Goal: Information Seeking & Learning: Check status

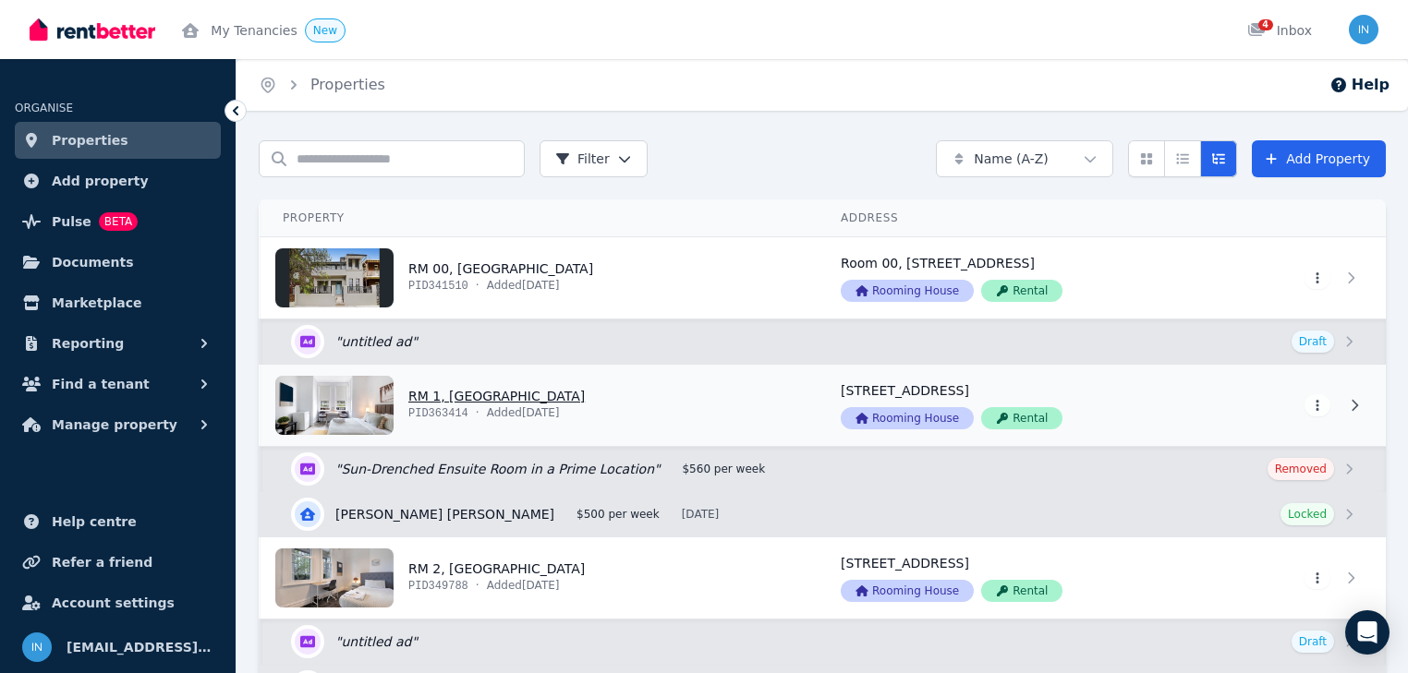
click at [436, 400] on link "View property details" at bounding box center [540, 405] width 558 height 81
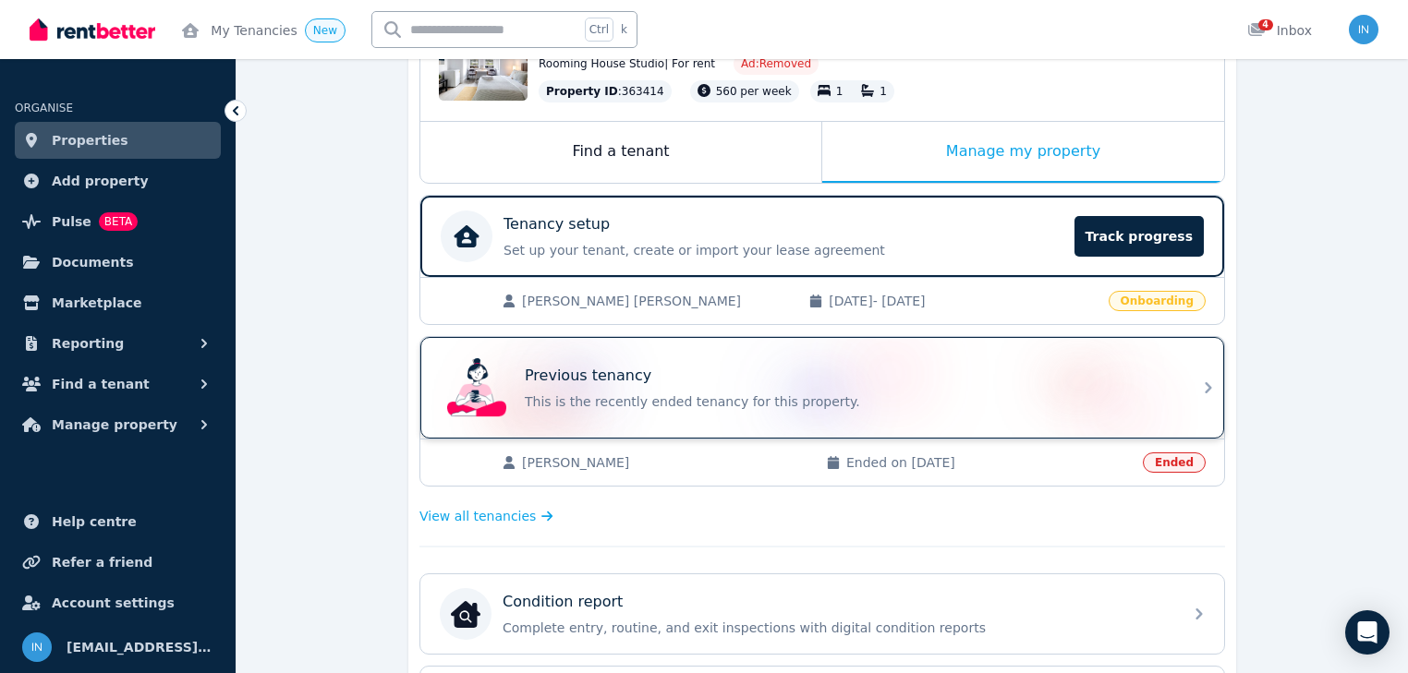
scroll to position [296, 0]
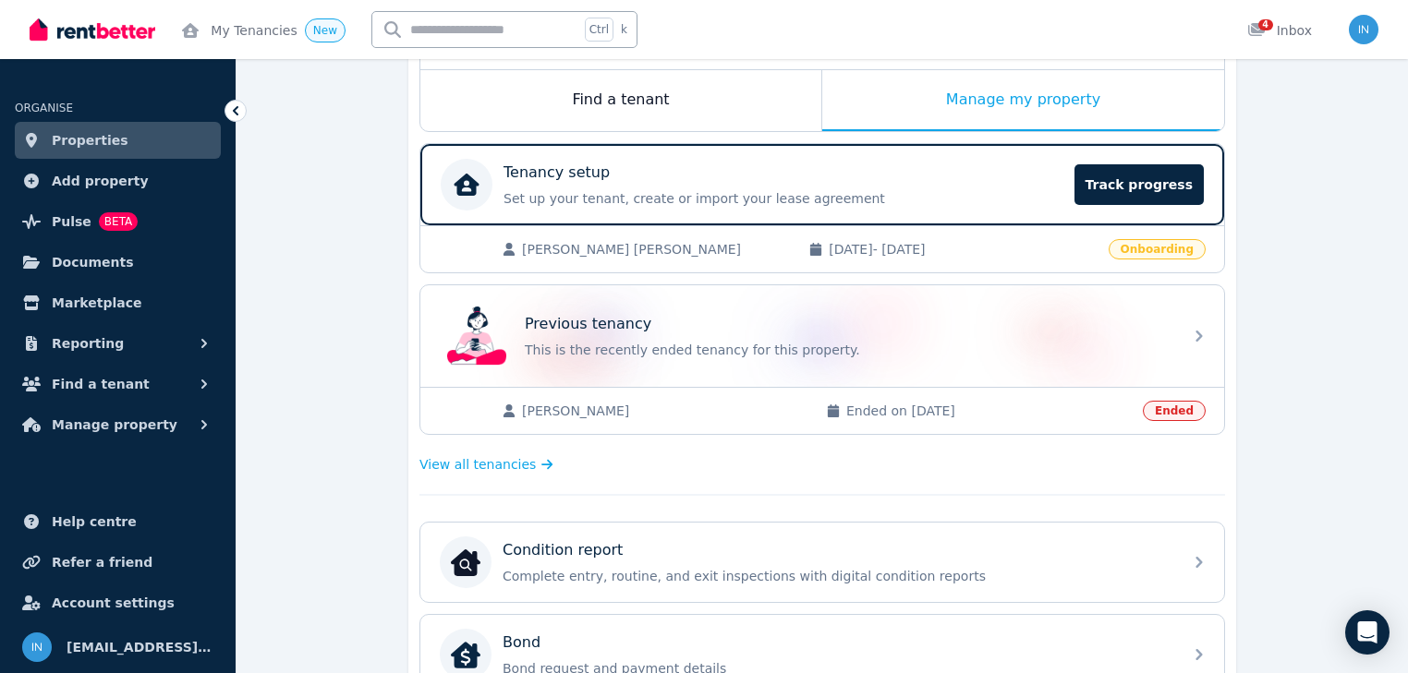
click at [599, 252] on span "[PERSON_NAME] [PERSON_NAME]" at bounding box center [656, 249] width 268 height 18
click at [602, 189] on p "Set up your tenant, create or import your lease agreement" at bounding box center [783, 198] width 560 height 18
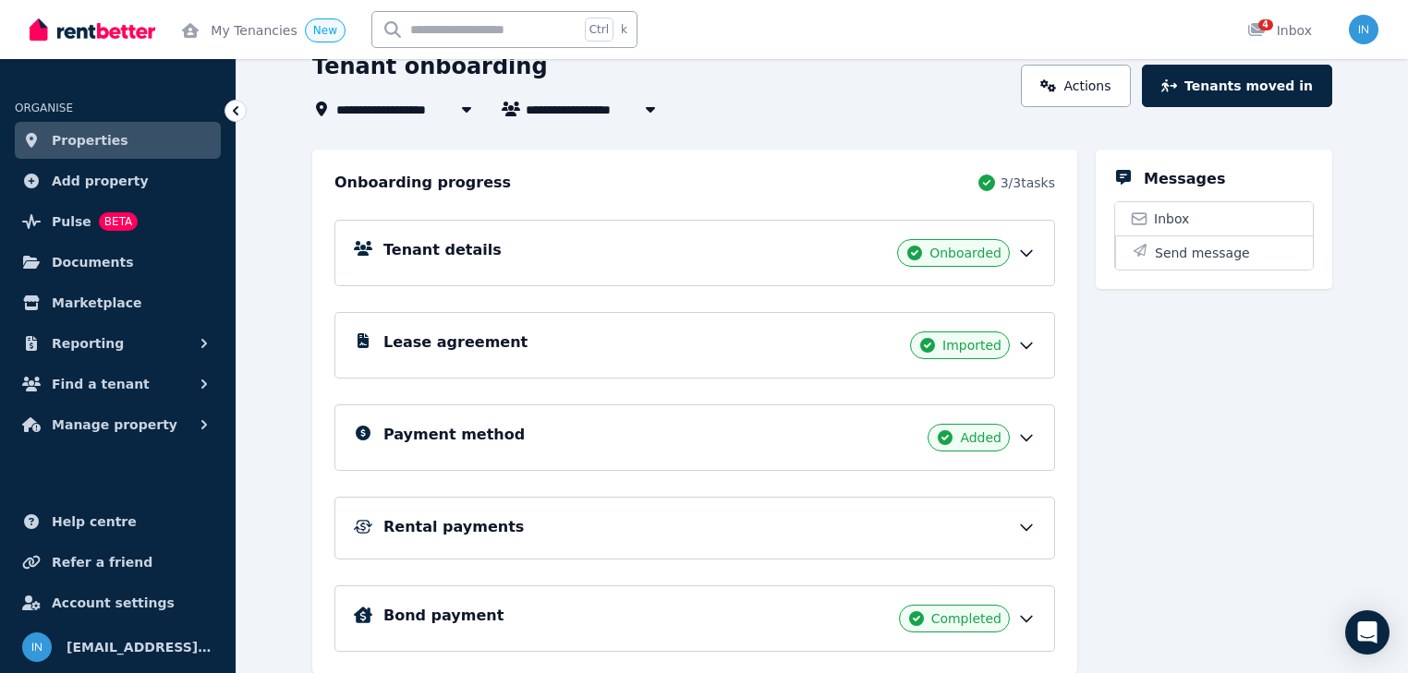
scroll to position [148, 0]
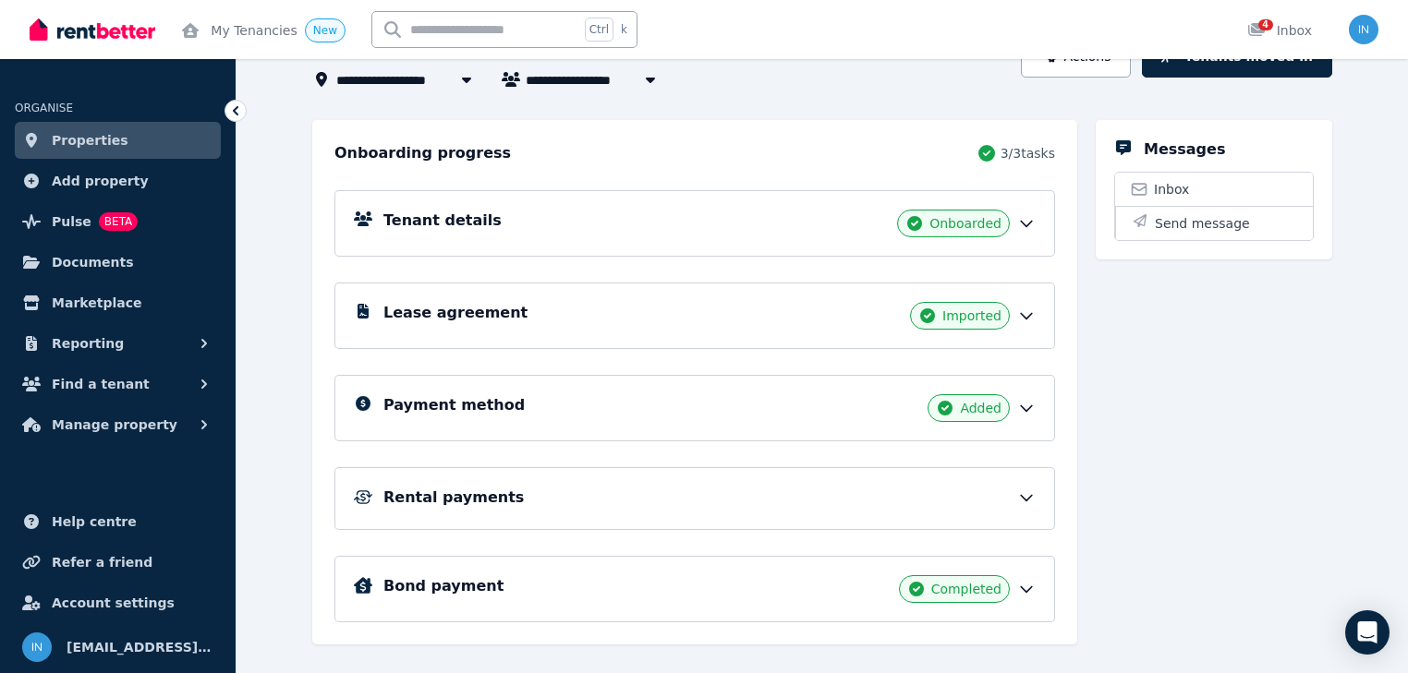
click at [459, 496] on h5 "Rental payments" at bounding box center [453, 498] width 140 height 22
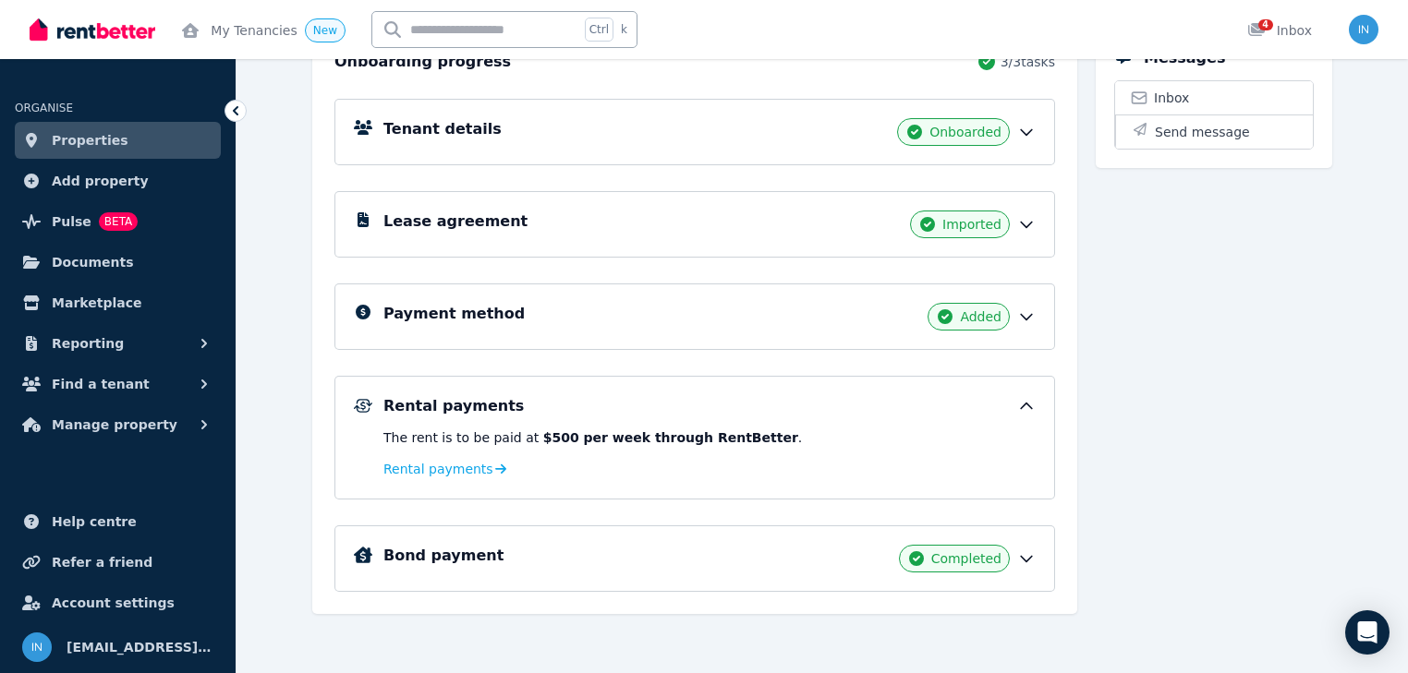
scroll to position [240, 0]
click at [455, 466] on span "Rental payments" at bounding box center [438, 468] width 110 height 18
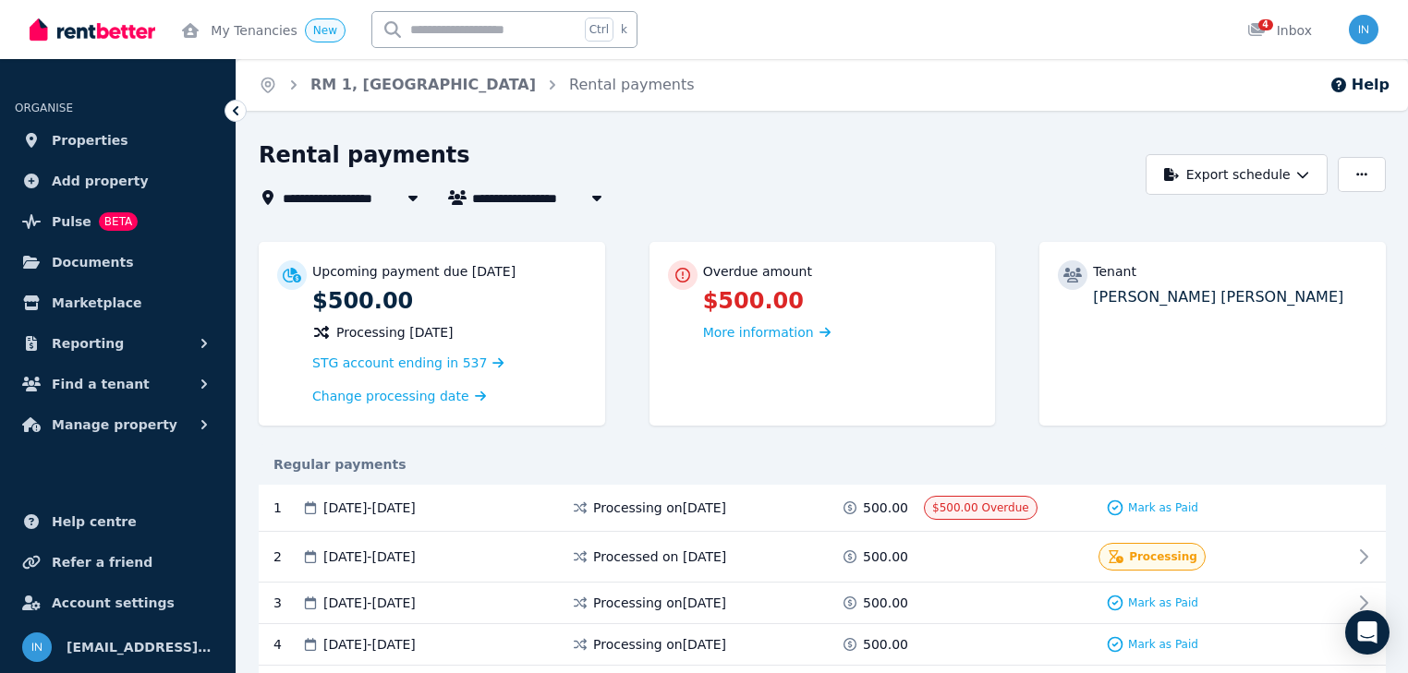
click at [524, 198] on span "[PERSON_NAME] [PERSON_NAME]" at bounding box center [598, 198] width 252 height 22
type input "**********"
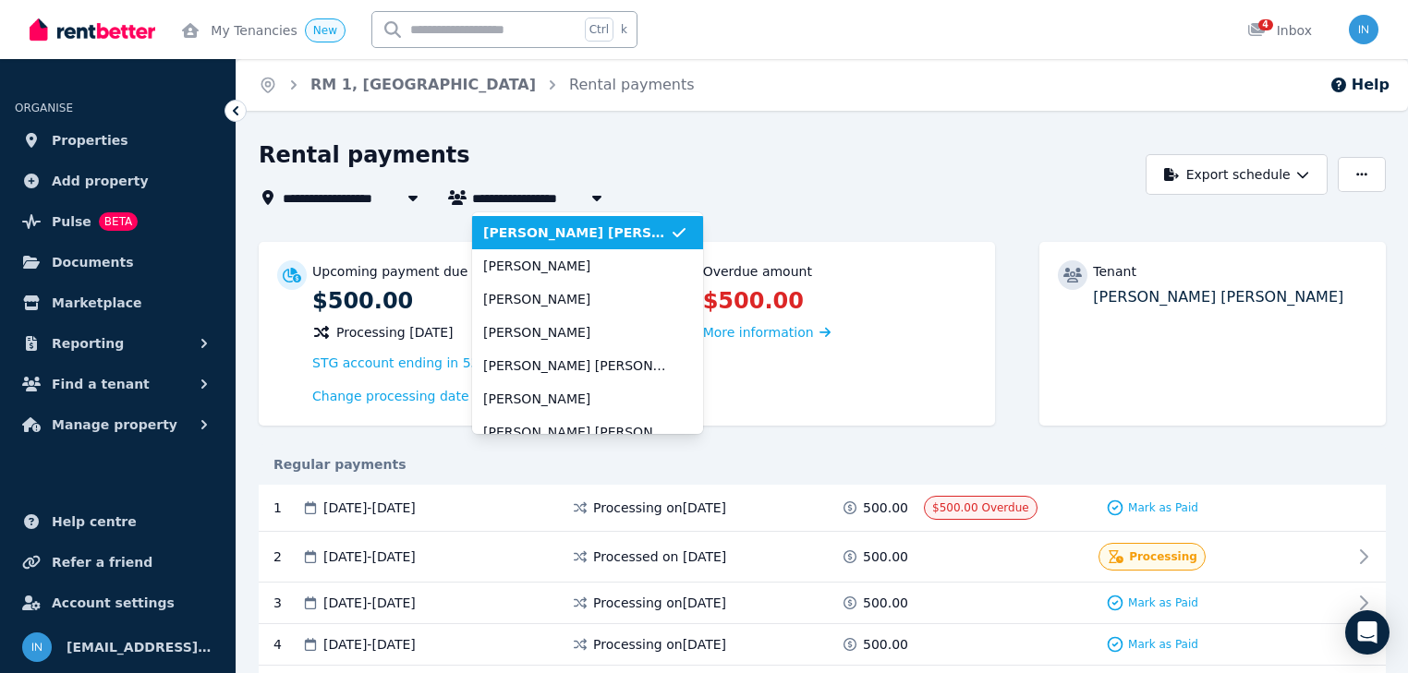
click at [523, 233] on span "[PERSON_NAME] [PERSON_NAME]" at bounding box center [576, 233] width 187 height 18
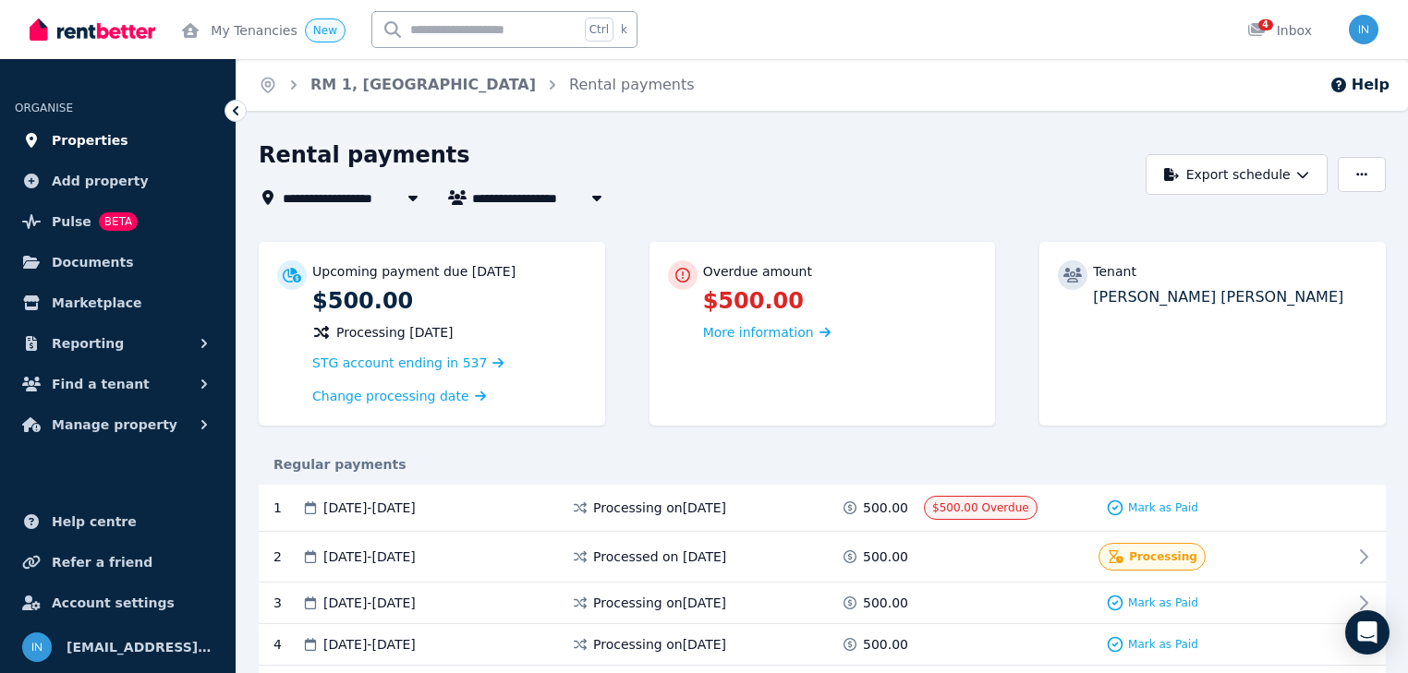
click at [83, 138] on span "Properties" at bounding box center [90, 140] width 77 height 22
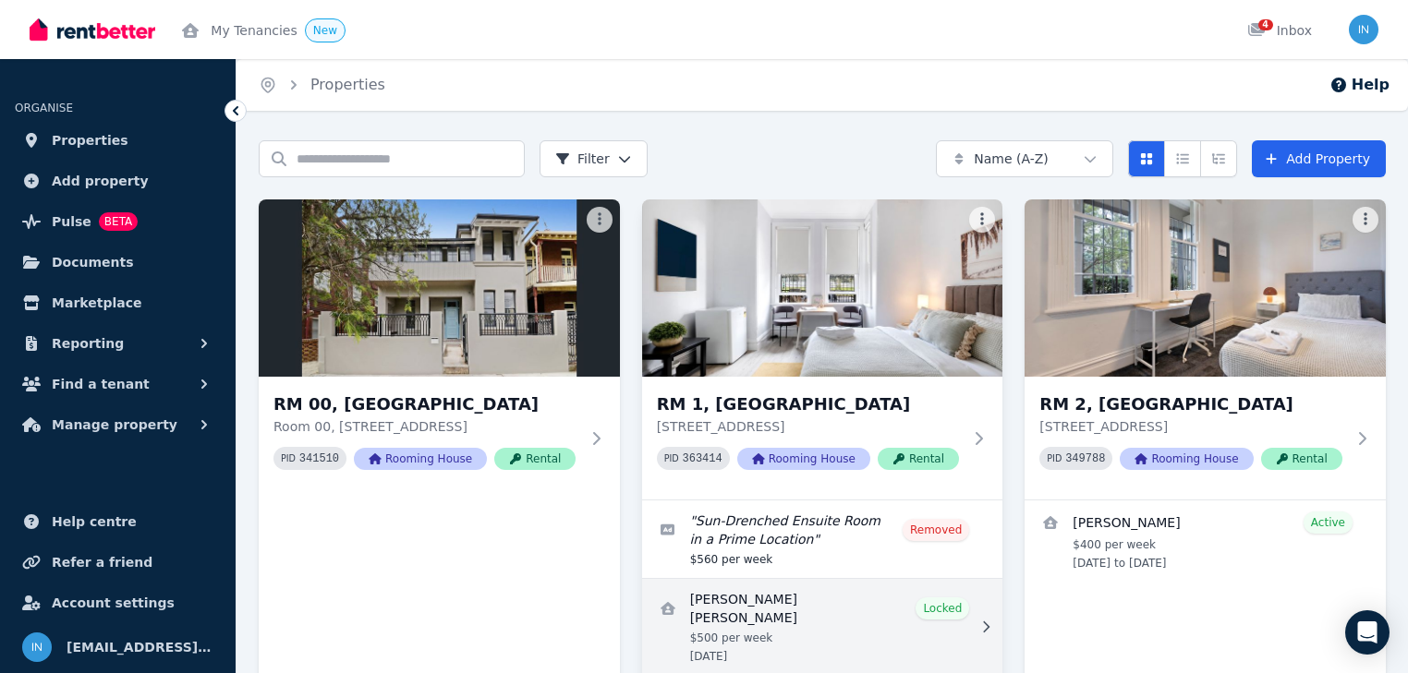
click at [780, 602] on link "View details for Salome Marie \9Lenz" at bounding box center [822, 627] width 361 height 96
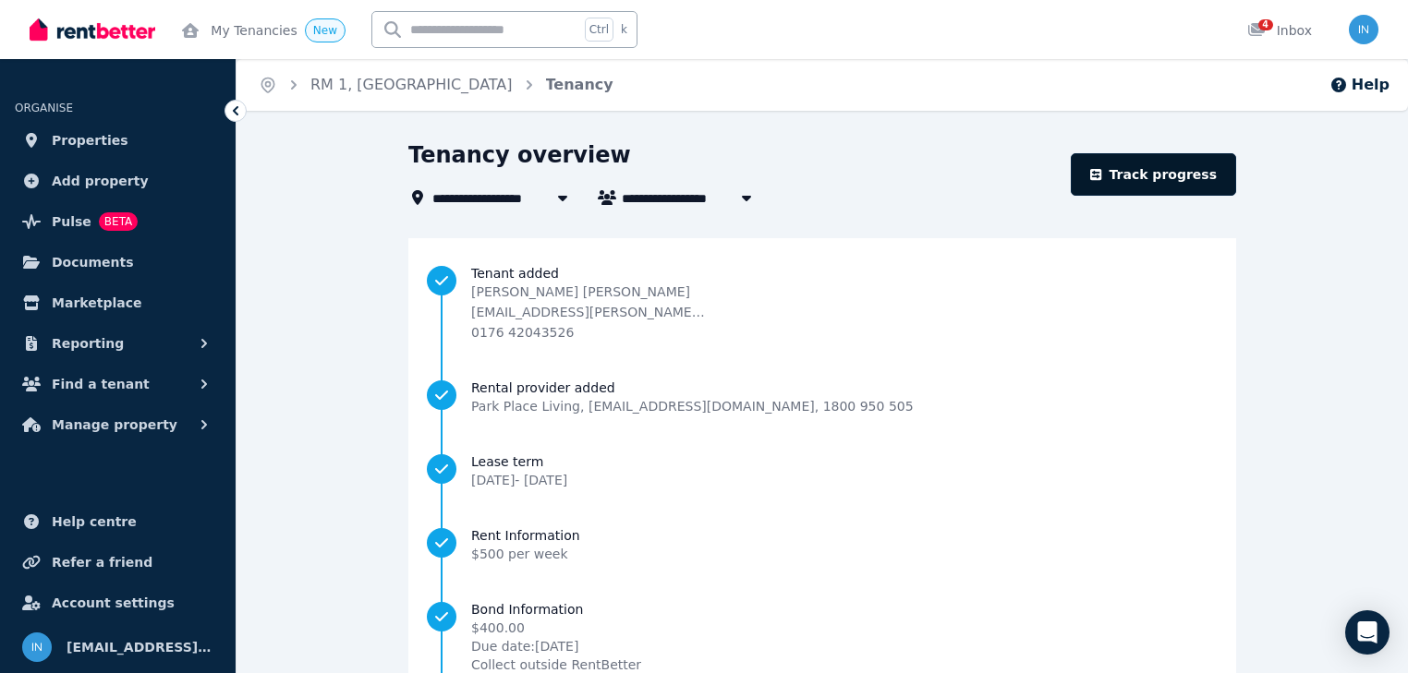
click at [1155, 181] on link "Track progress" at bounding box center [1153, 174] width 165 height 42
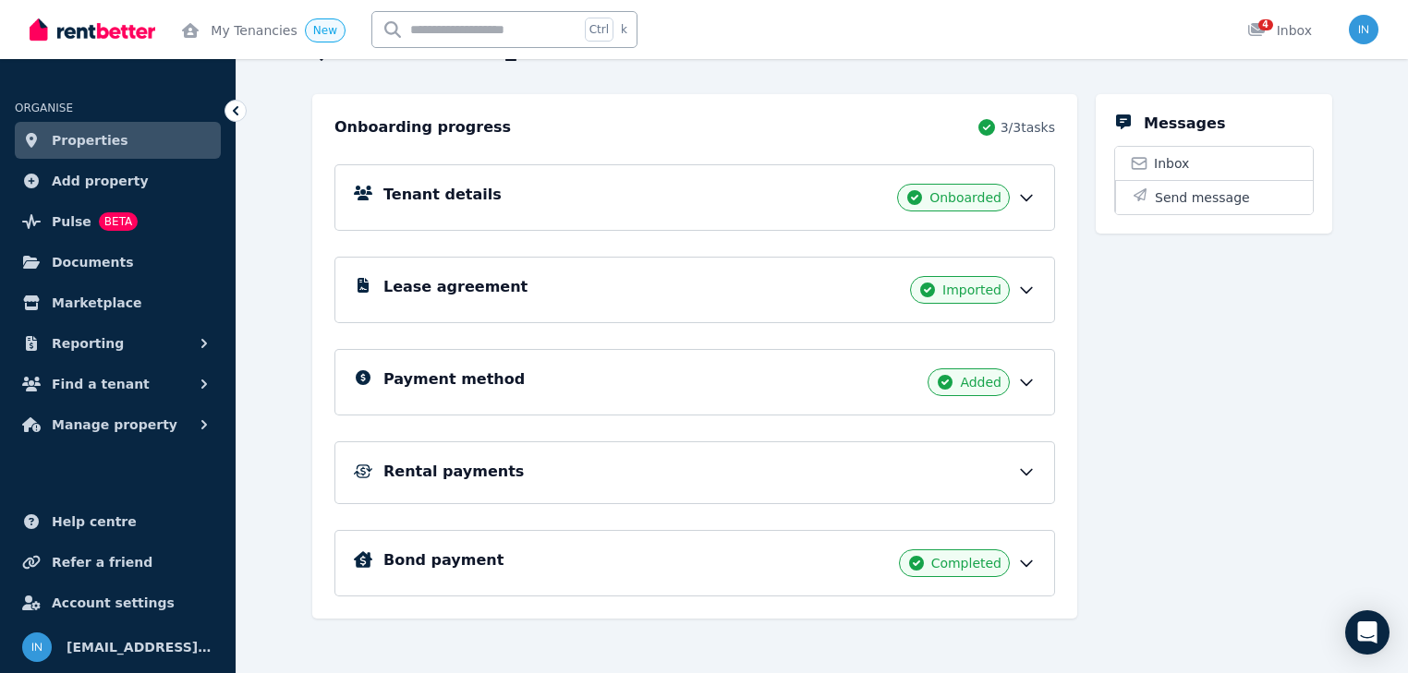
scroll to position [178, 0]
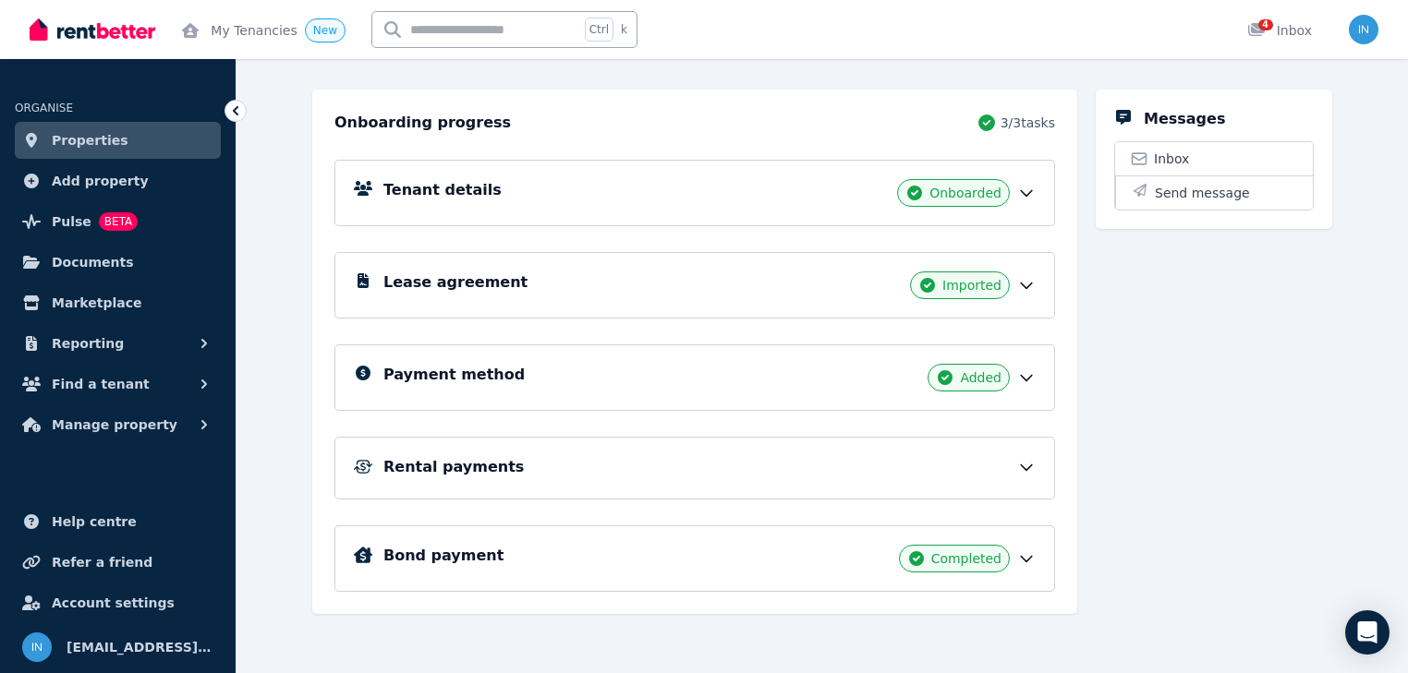
click at [491, 284] on div "Lease agreement Imported" at bounding box center [709, 286] width 652 height 28
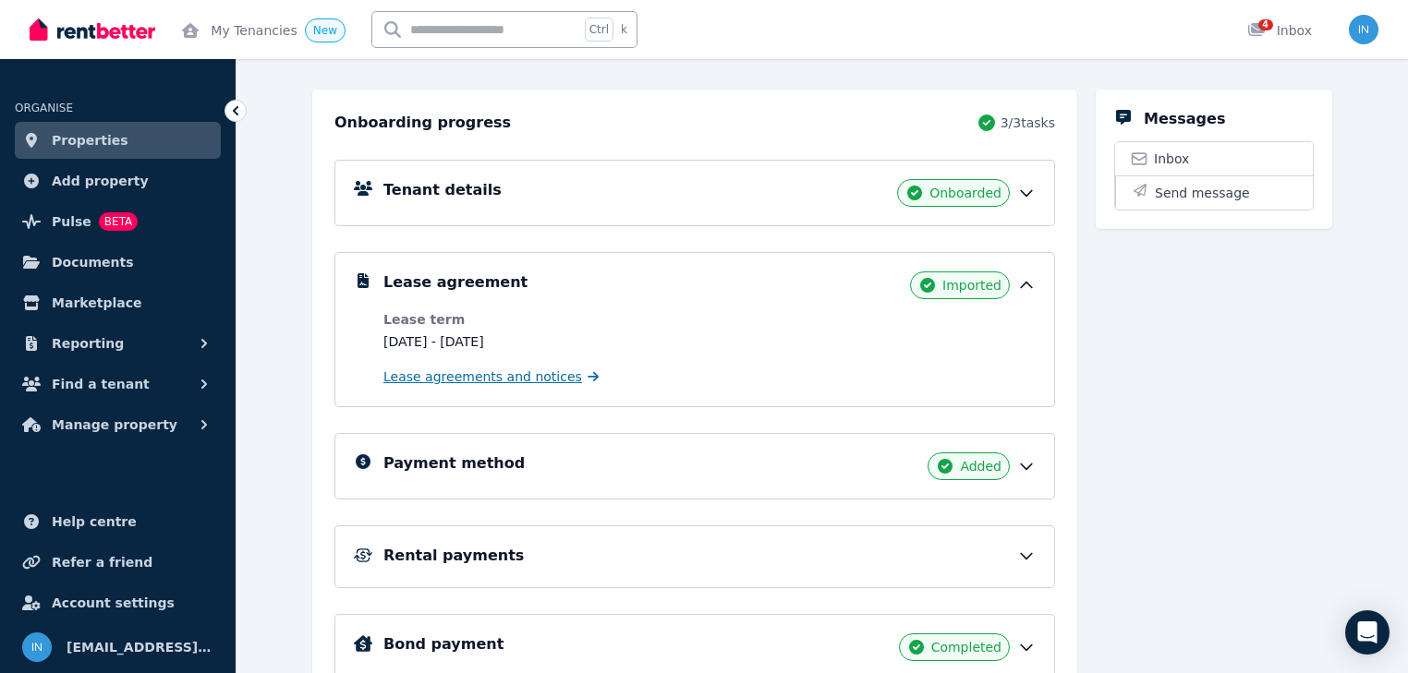
click at [445, 380] on span "Lease agreements and notices" at bounding box center [482, 377] width 199 height 18
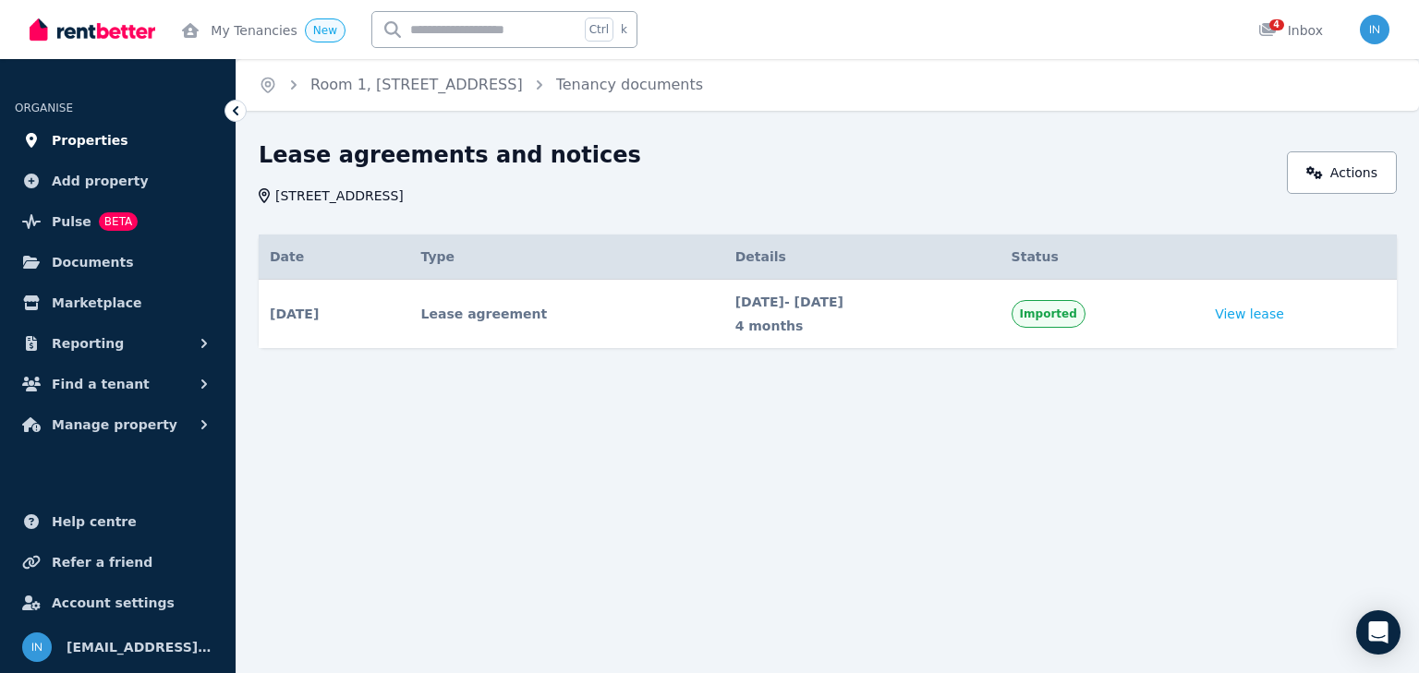
click at [97, 138] on span "Properties" at bounding box center [90, 140] width 77 height 22
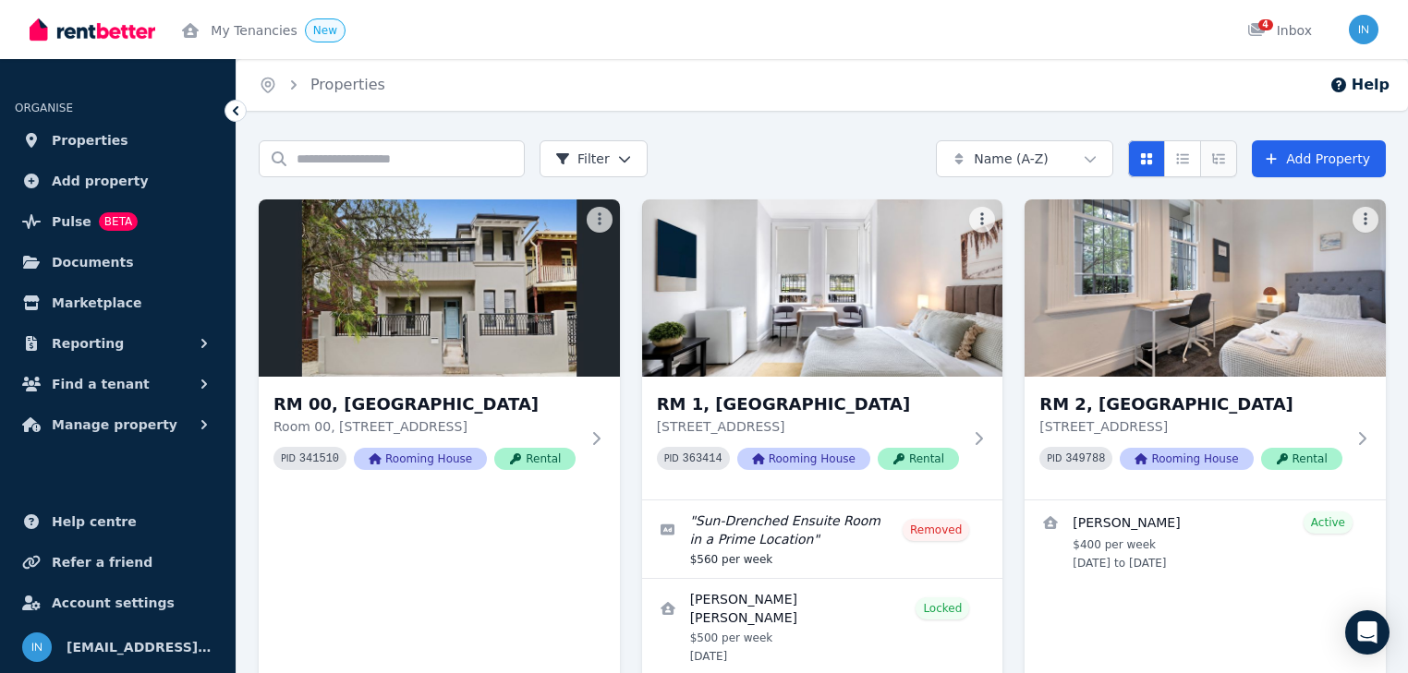
click at [1217, 159] on button "Expanded list view" at bounding box center [1218, 158] width 37 height 37
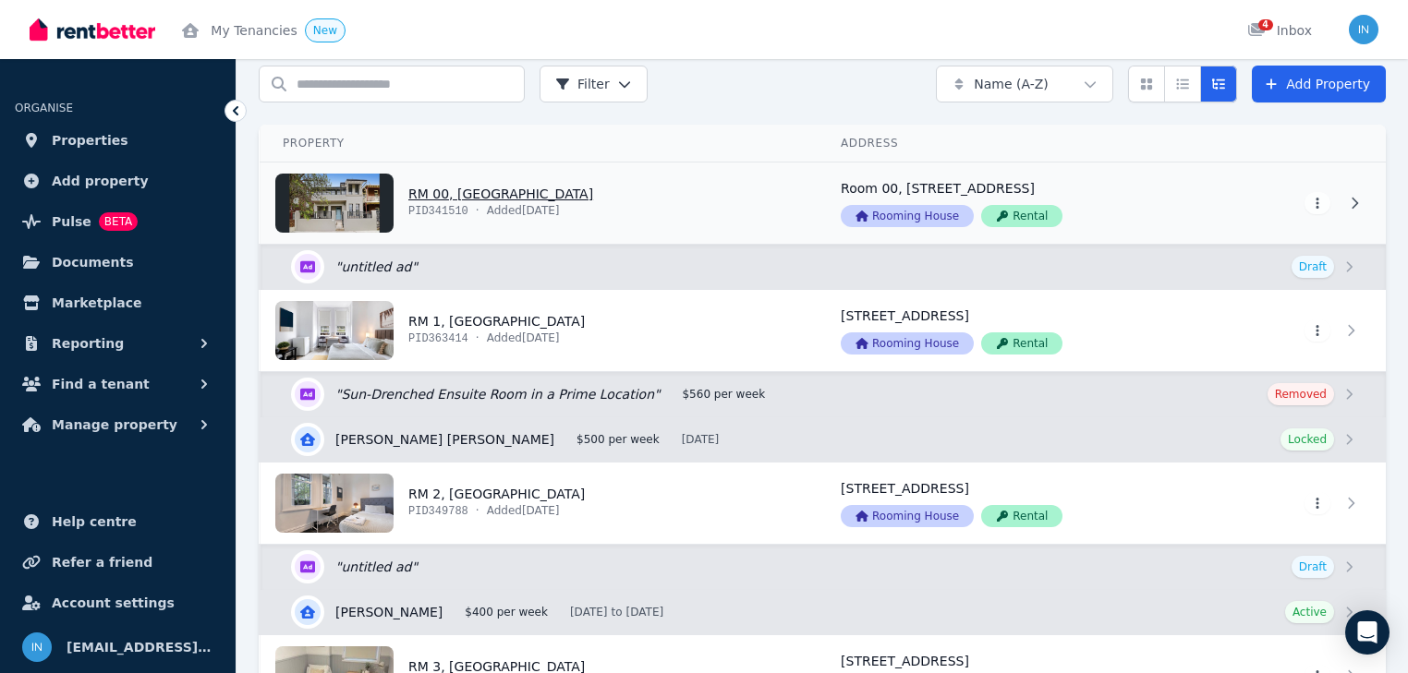
scroll to position [148, 0]
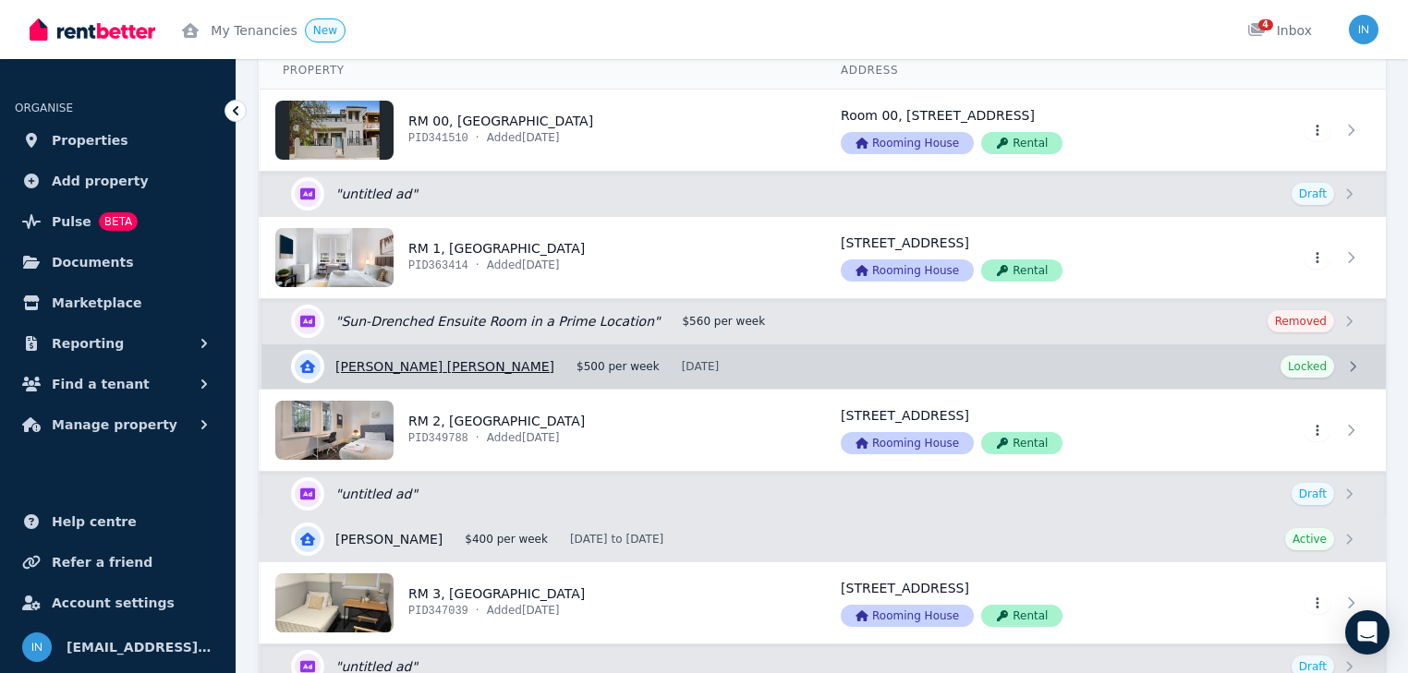
click at [429, 367] on link "View details for [PERSON_NAME] [PERSON_NAME]" at bounding box center [823, 367] width 1124 height 44
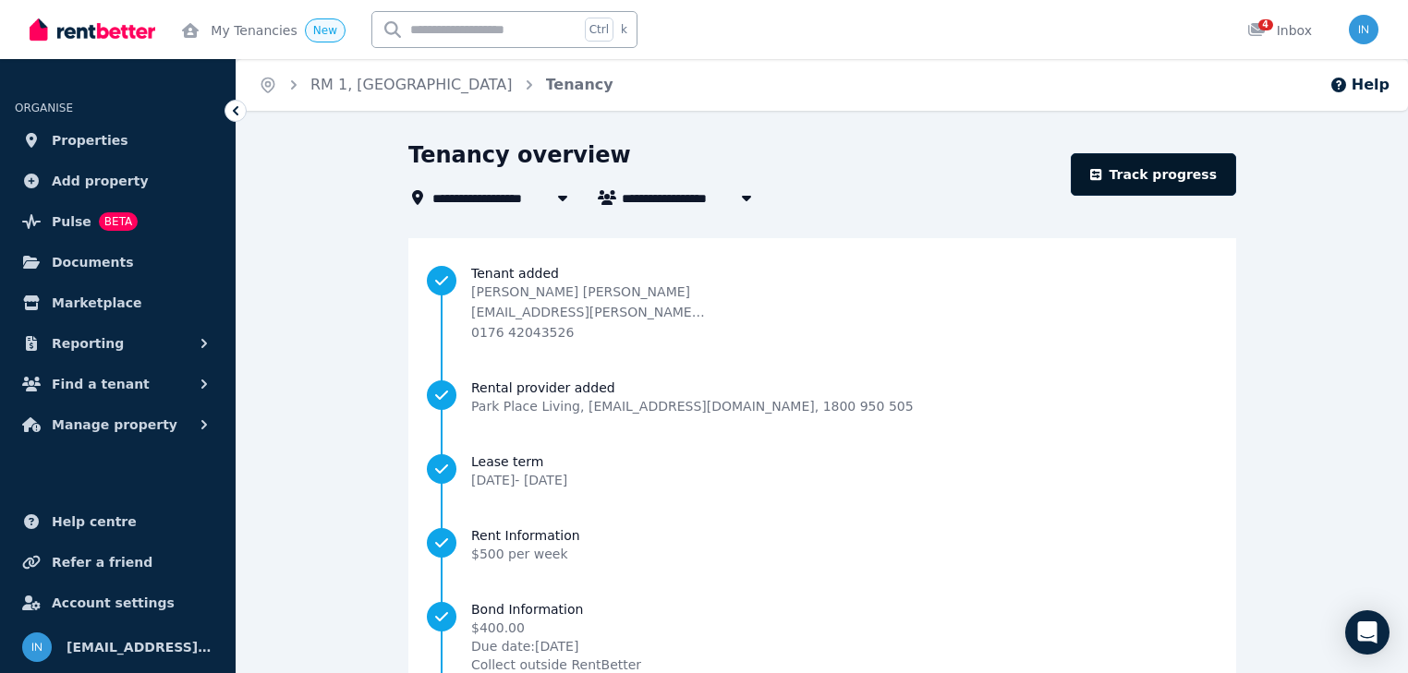
click at [1146, 177] on link "Track progress" at bounding box center [1153, 174] width 165 height 42
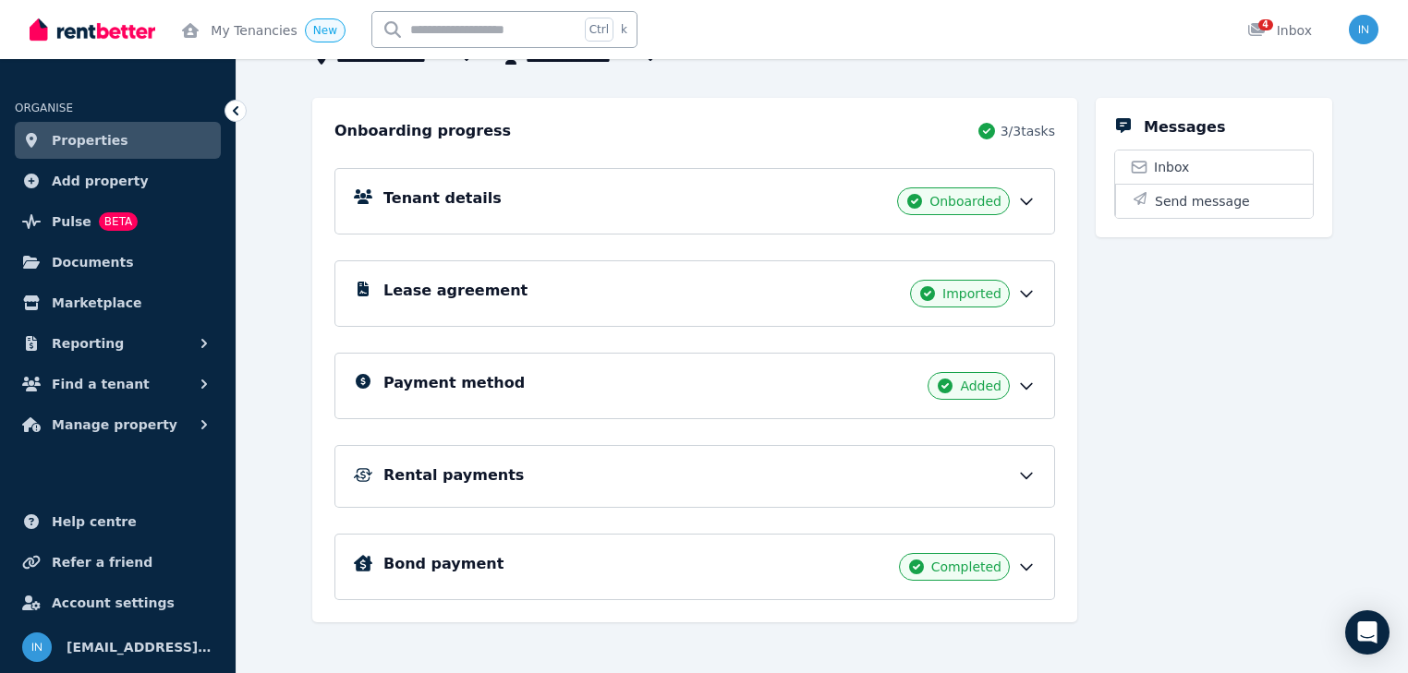
scroll to position [178, 0]
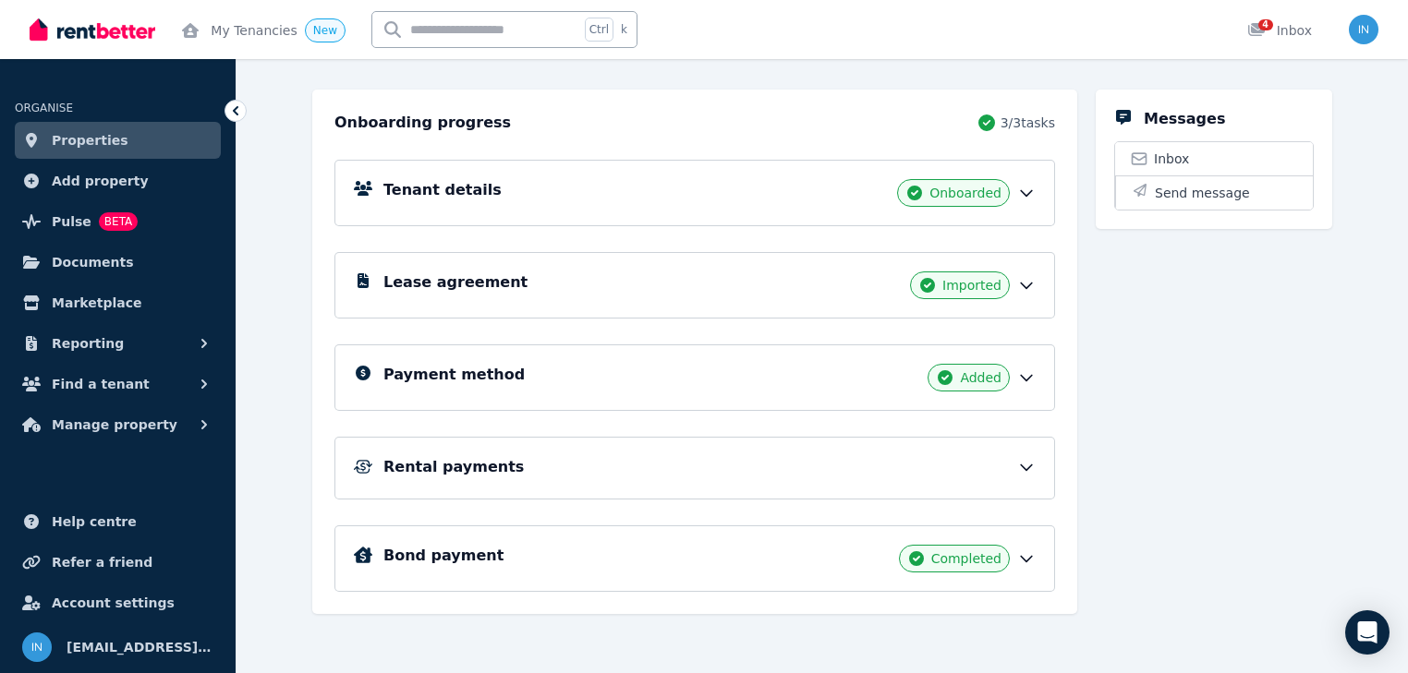
click at [422, 467] on h5 "Rental payments" at bounding box center [453, 467] width 140 height 22
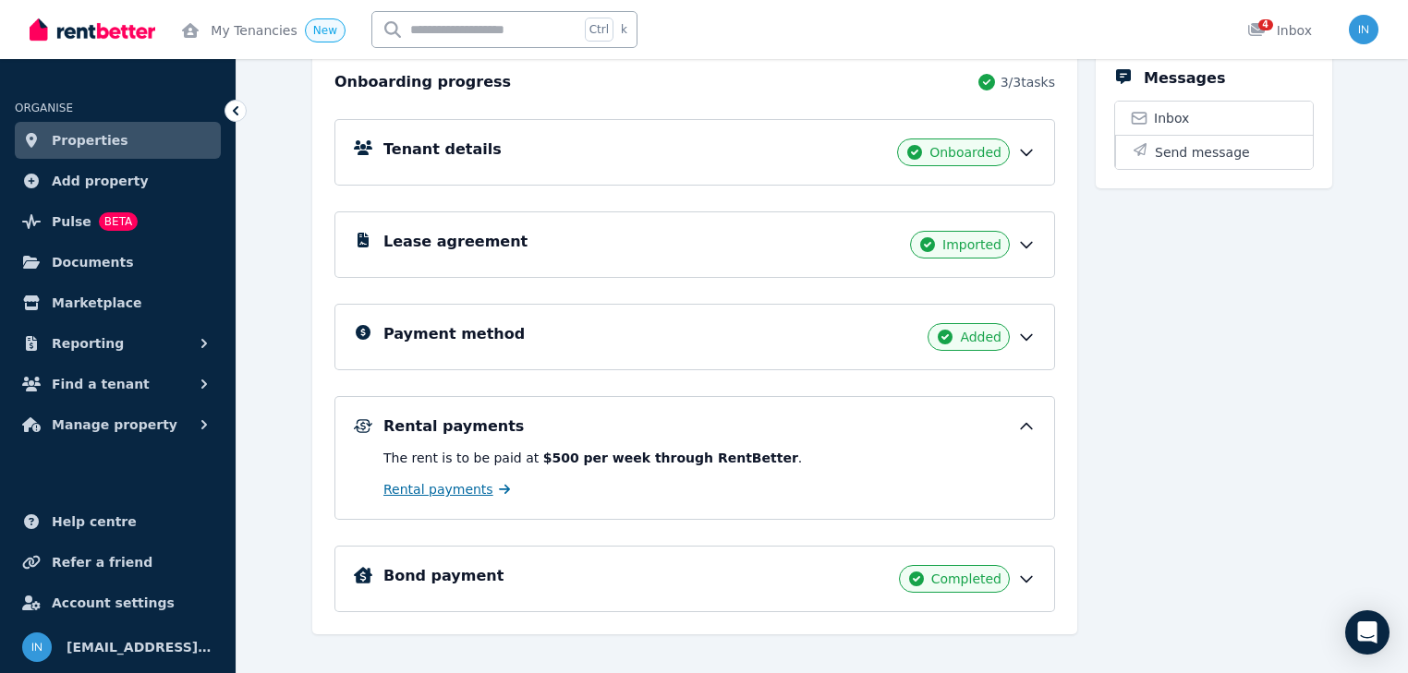
scroll to position [240, 0]
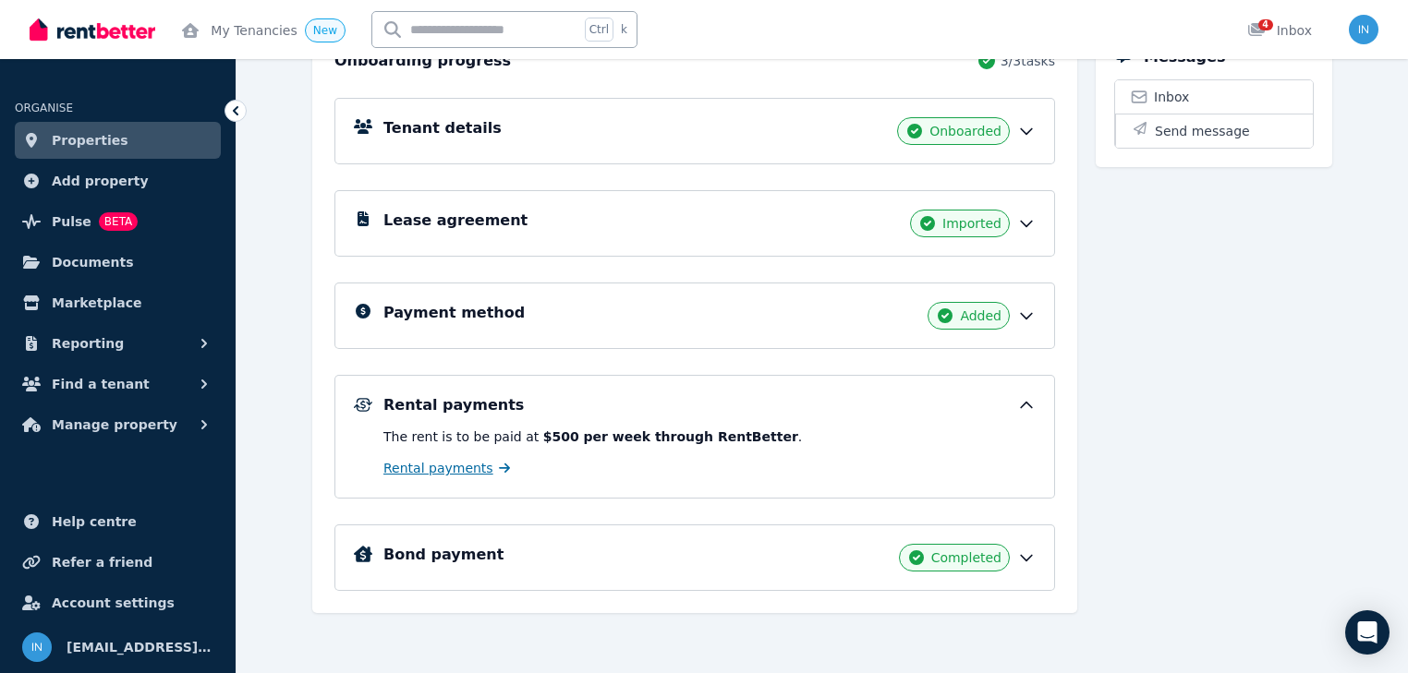
click at [436, 472] on span "Rental payments" at bounding box center [438, 468] width 110 height 18
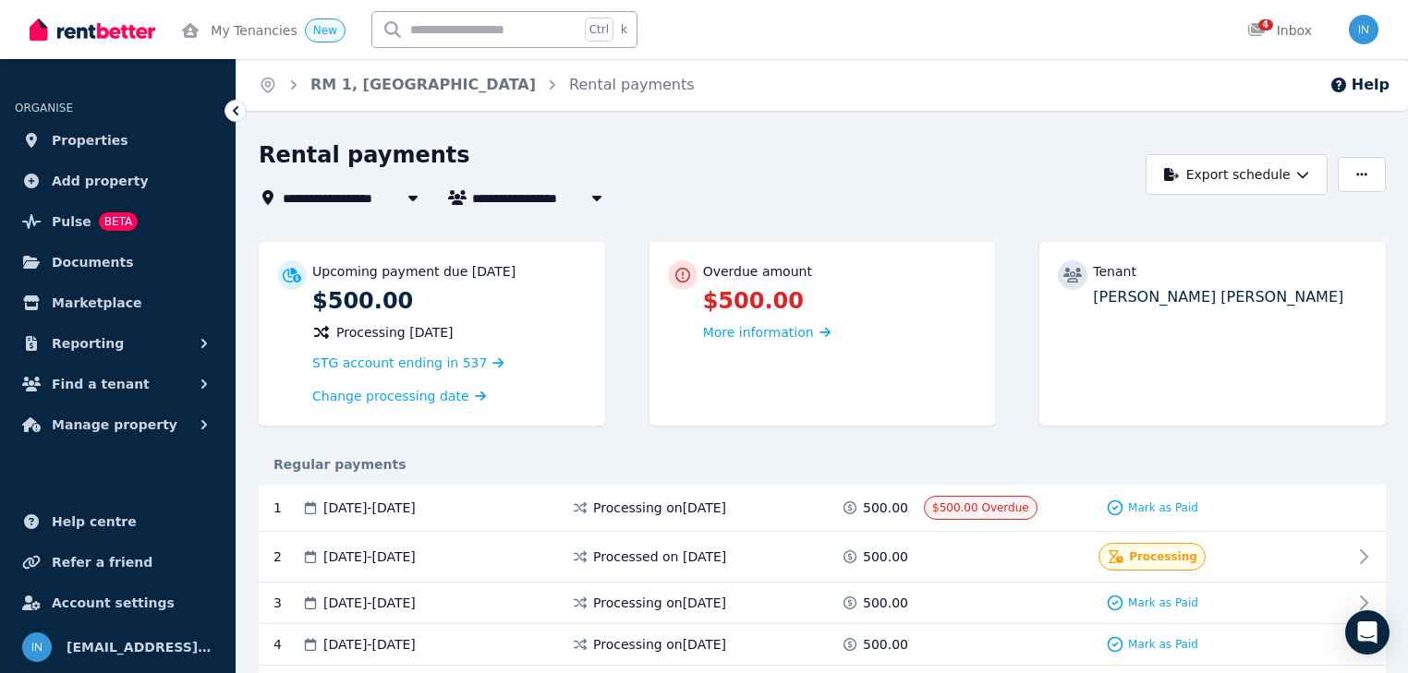
scroll to position [74, 0]
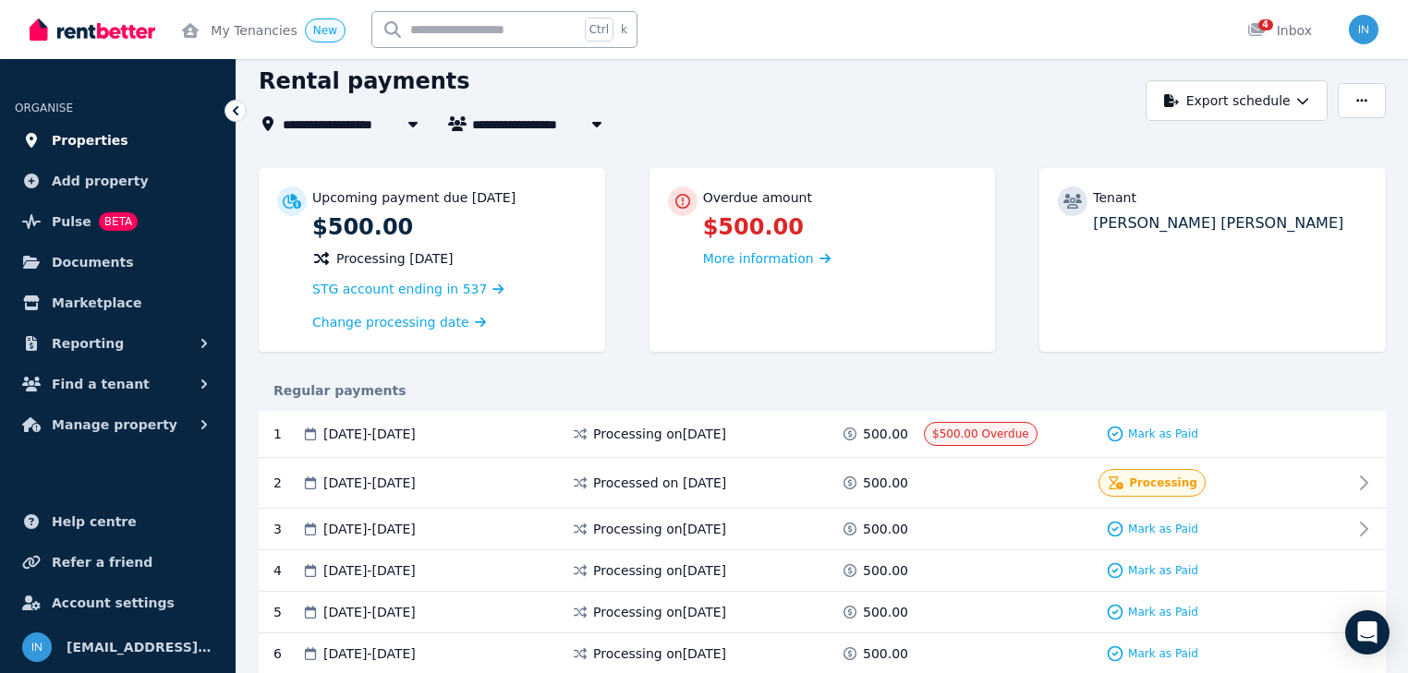
click at [94, 145] on span "Properties" at bounding box center [90, 140] width 77 height 22
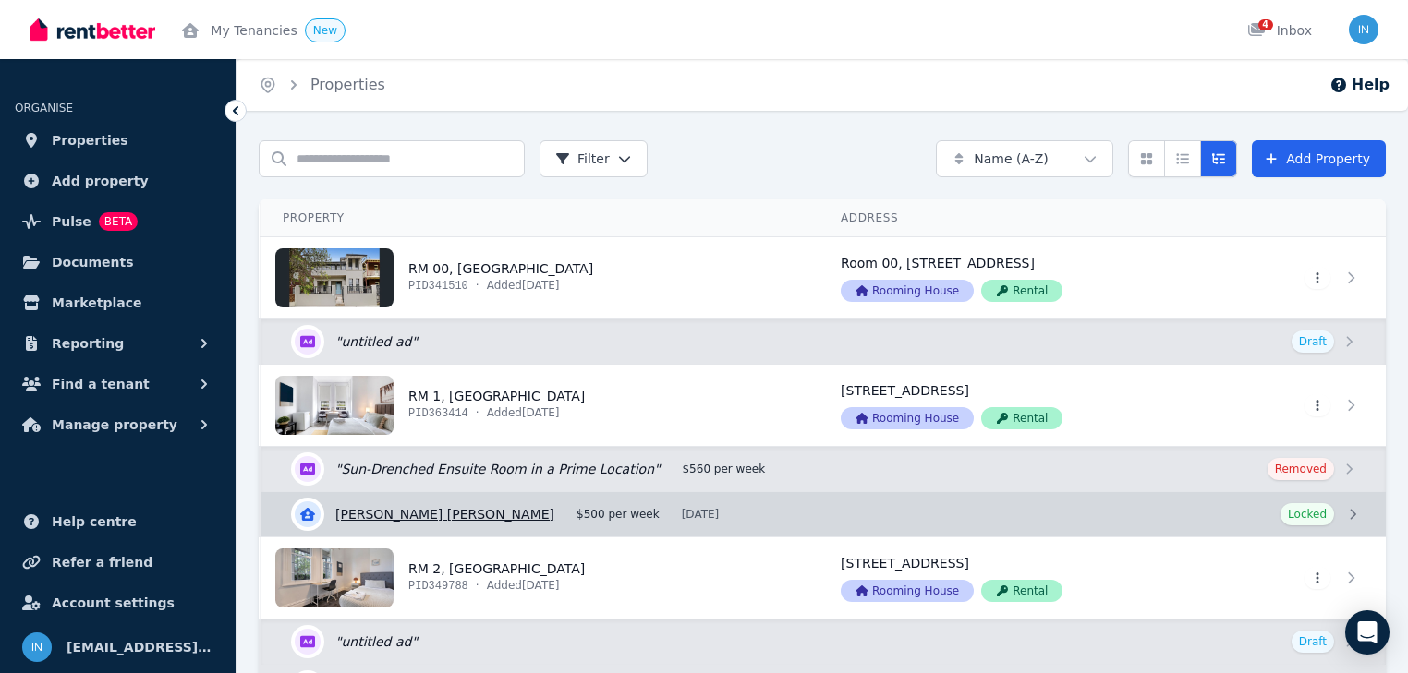
click at [430, 512] on link "View details for [PERSON_NAME] [PERSON_NAME]" at bounding box center [823, 514] width 1124 height 44
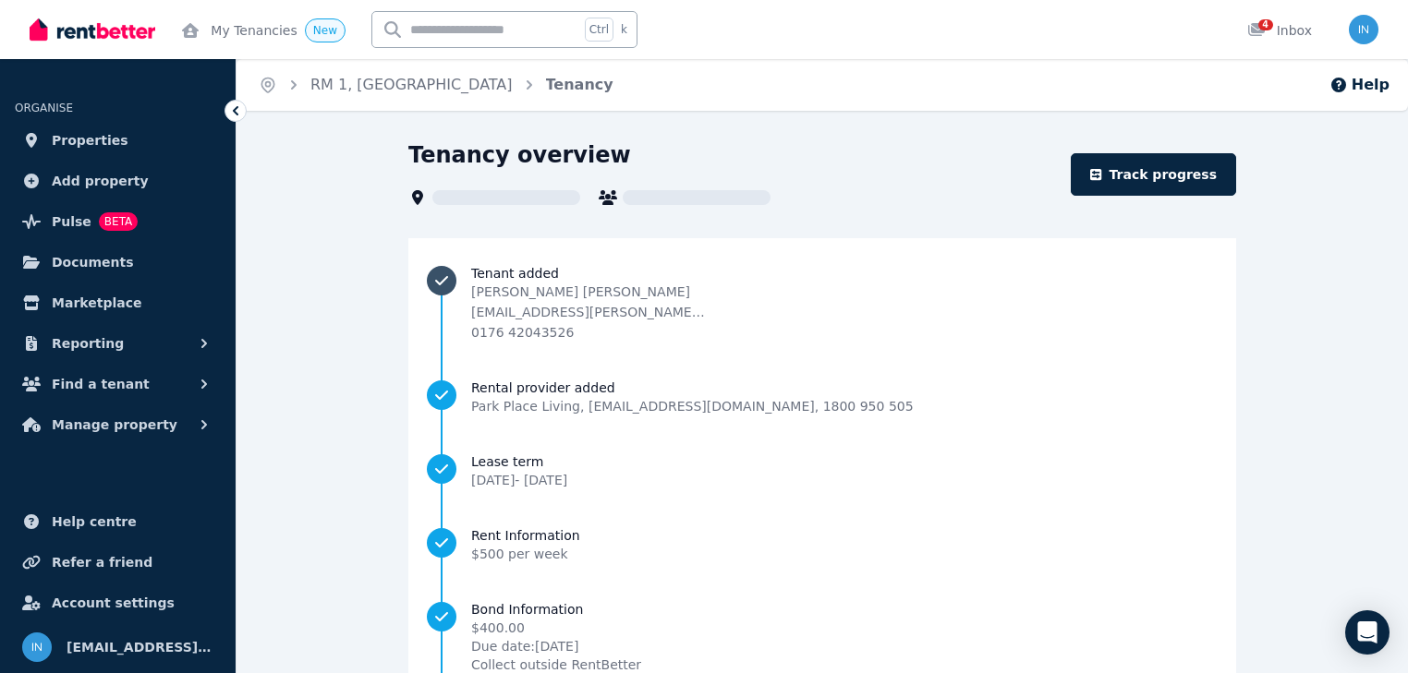
scroll to position [74, 0]
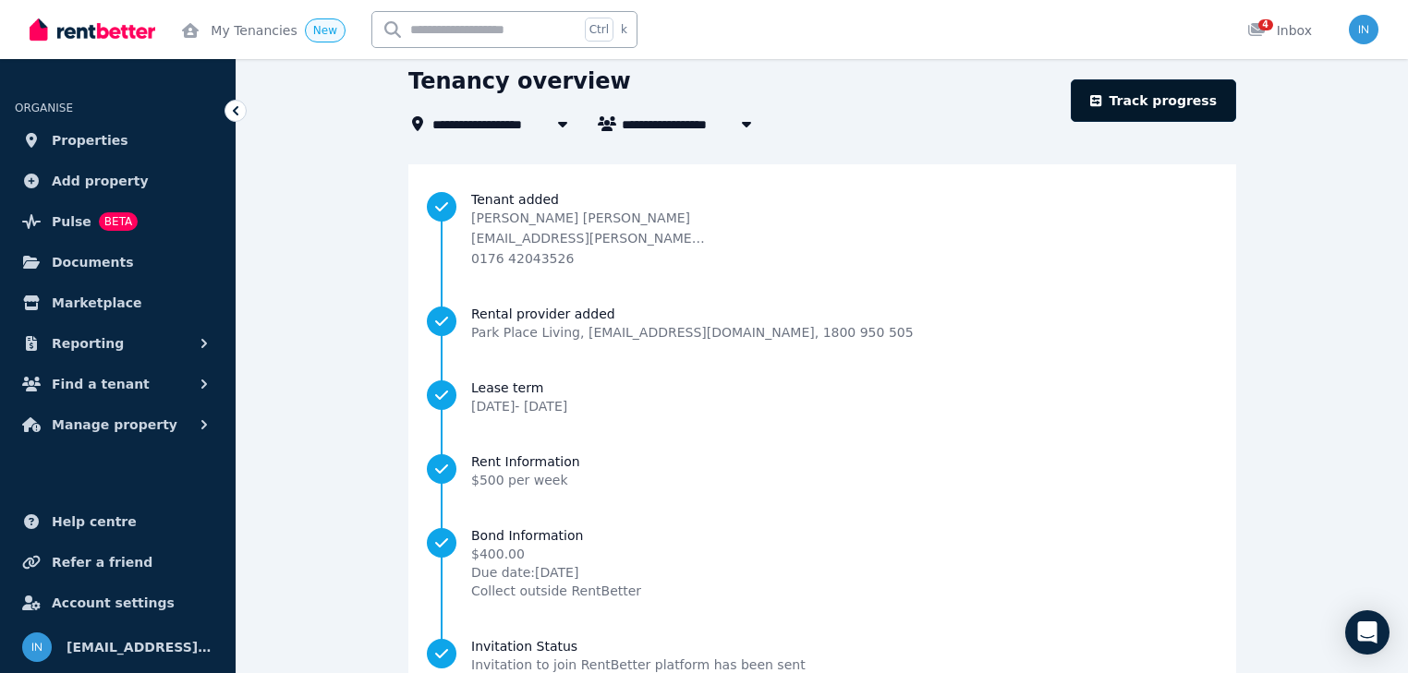
click at [1152, 100] on link "Track progress" at bounding box center [1153, 100] width 165 height 42
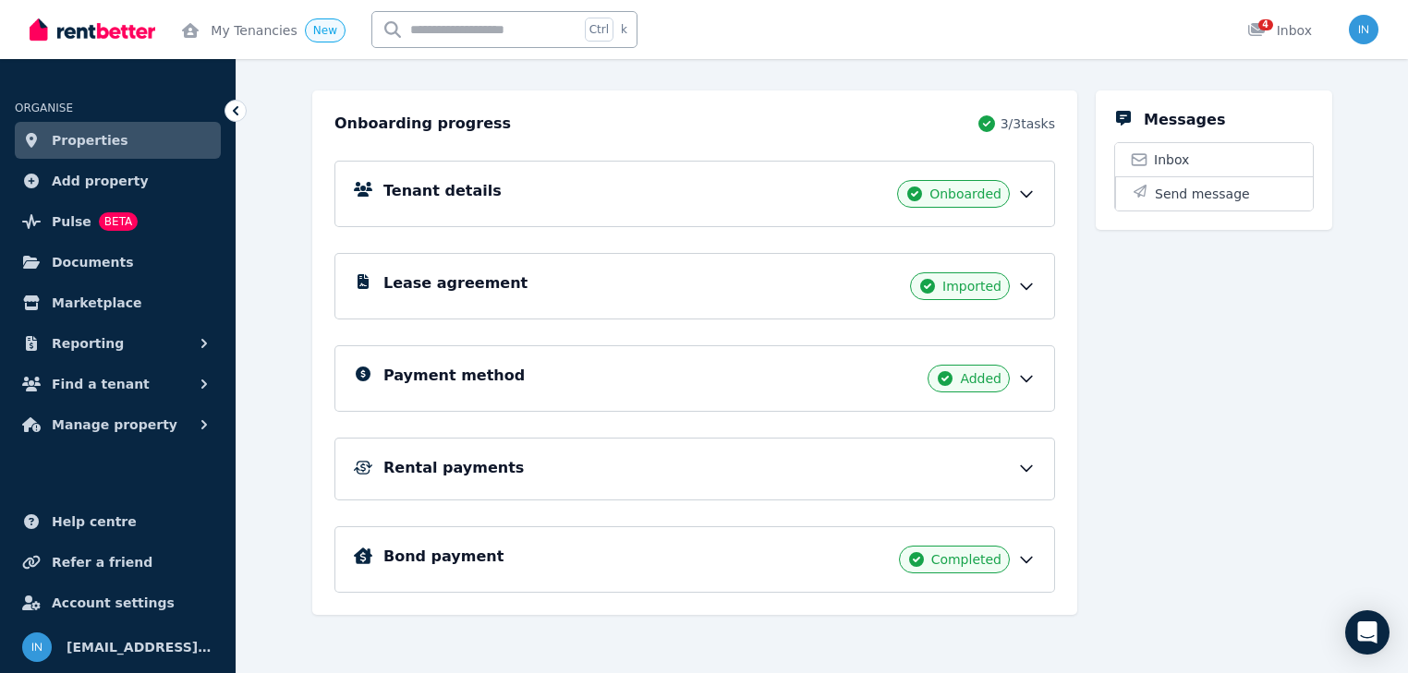
scroll to position [178, 0]
click at [467, 281] on h5 "Lease agreement" at bounding box center [455, 283] width 144 height 22
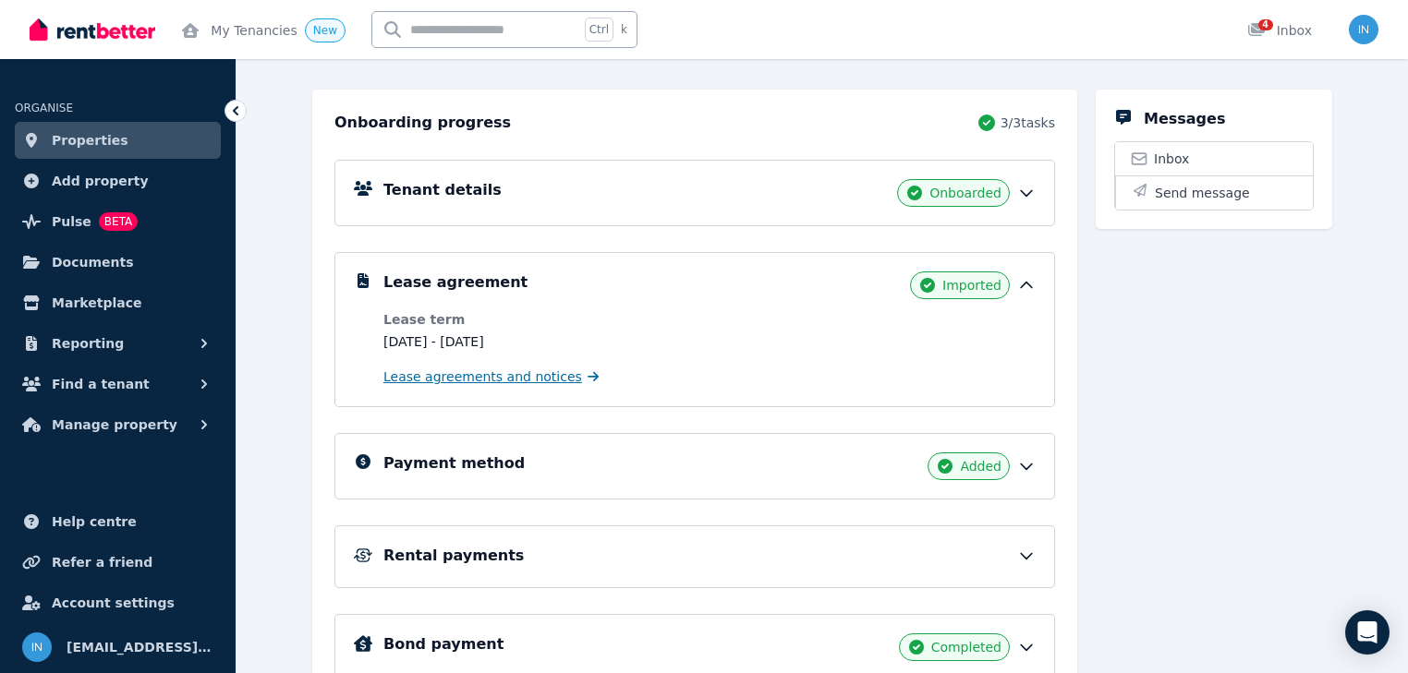
click at [489, 375] on span "Lease agreements and notices" at bounding box center [482, 377] width 199 height 18
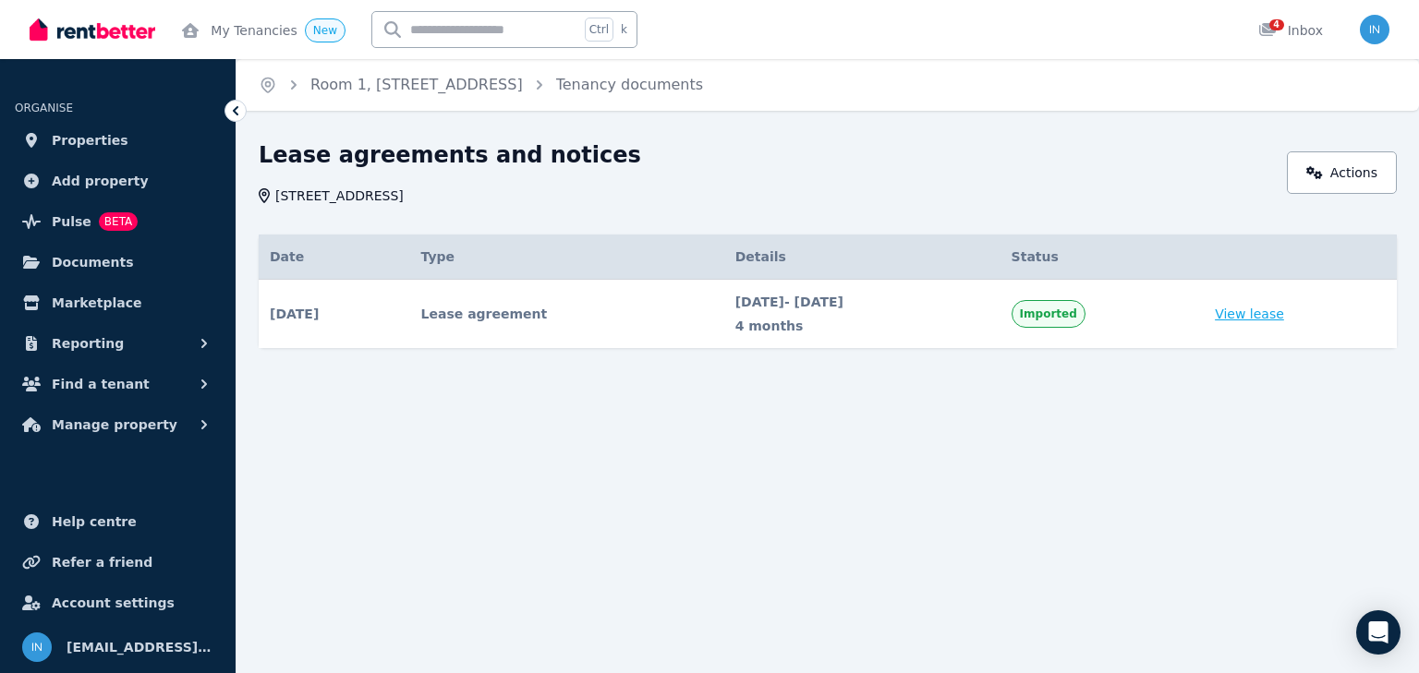
click at [1275, 316] on link "View lease" at bounding box center [1249, 314] width 69 height 18
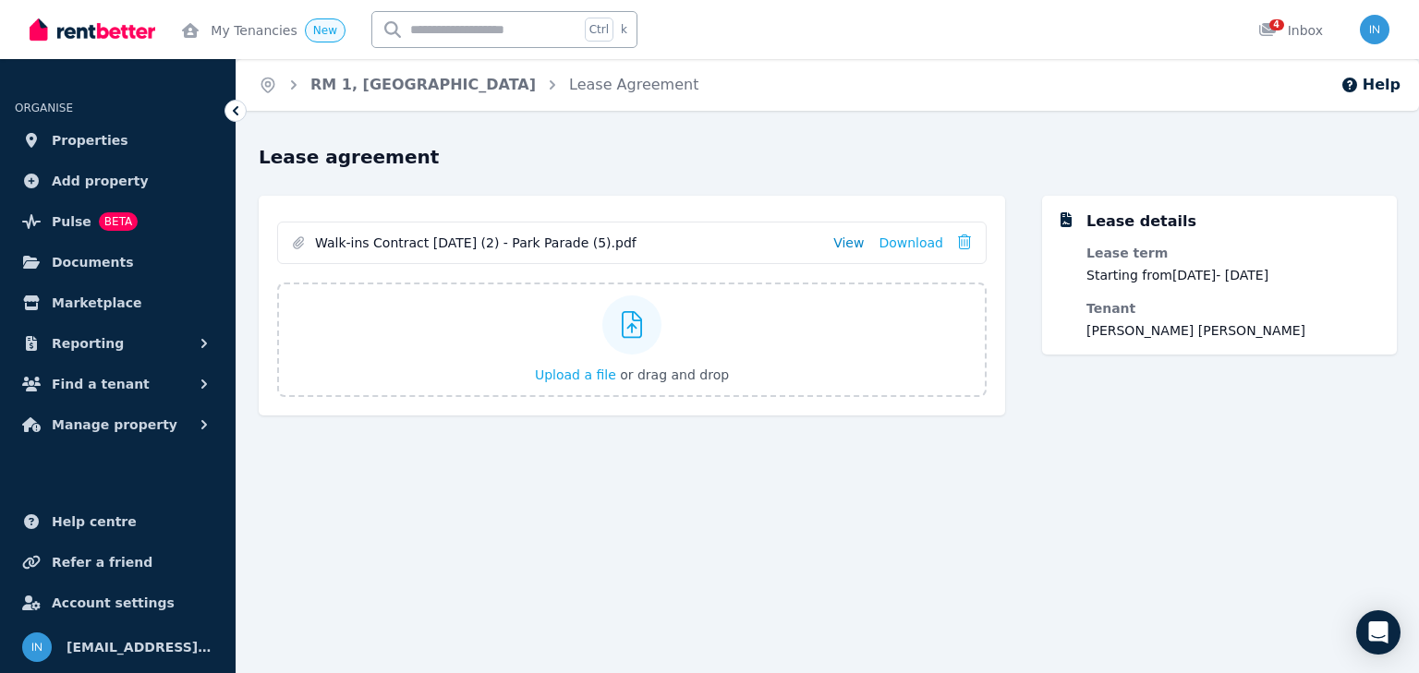
click at [859, 242] on link "View" at bounding box center [848, 243] width 30 height 18
click at [98, 142] on span "Properties" at bounding box center [90, 140] width 77 height 22
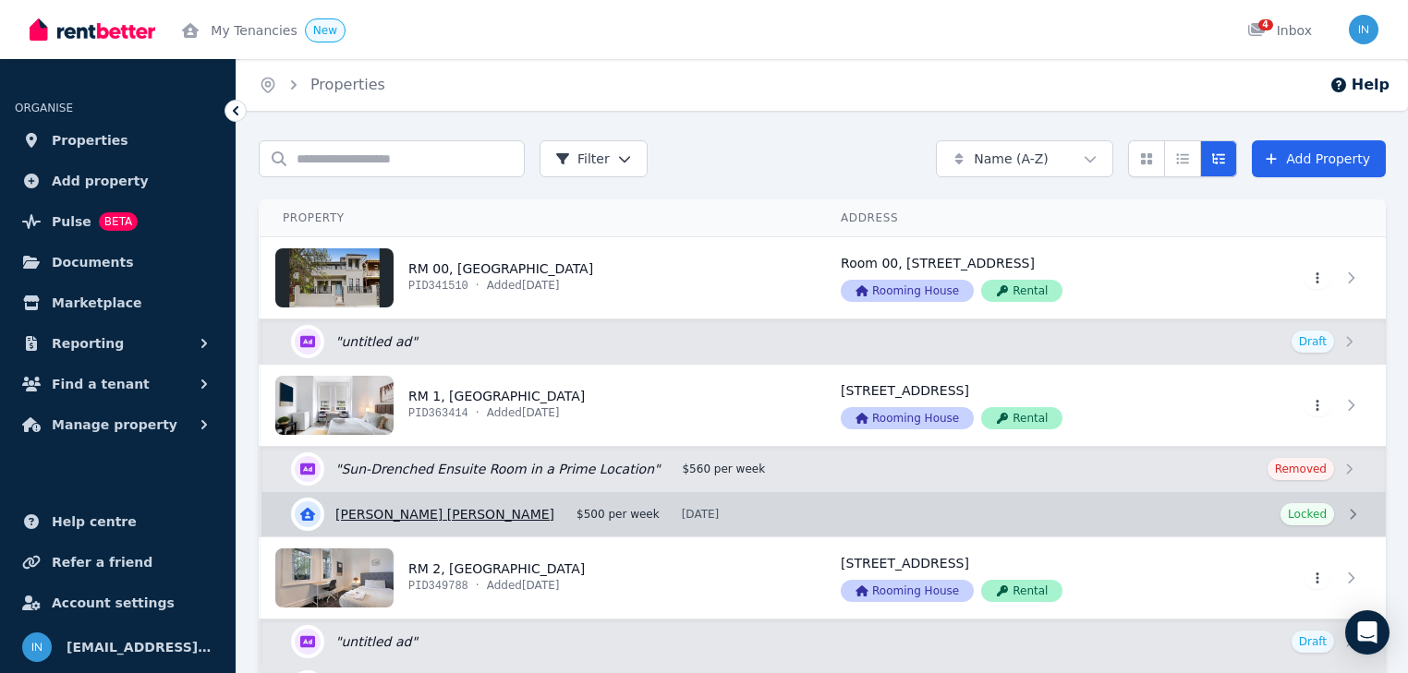
click at [440, 510] on link "View details for [PERSON_NAME] [PERSON_NAME]" at bounding box center [823, 514] width 1124 height 44
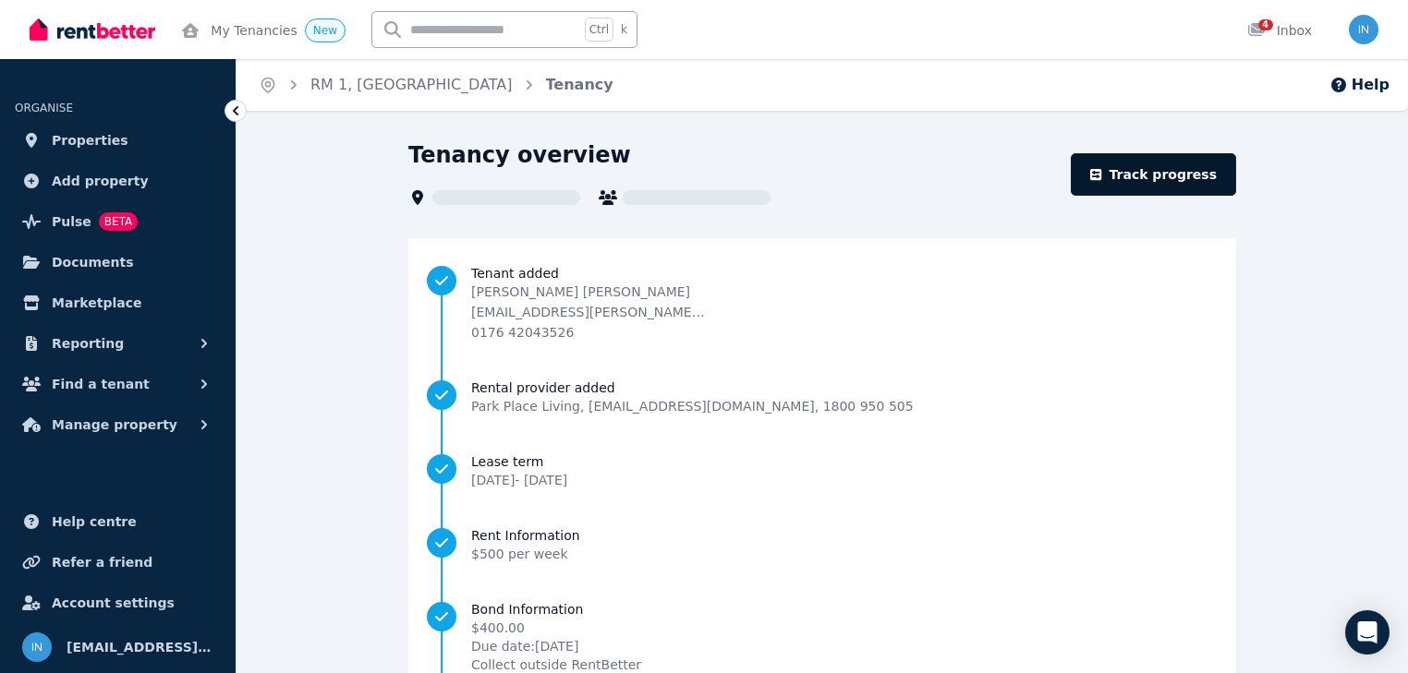
click at [1146, 183] on link "Track progress" at bounding box center [1153, 174] width 165 height 42
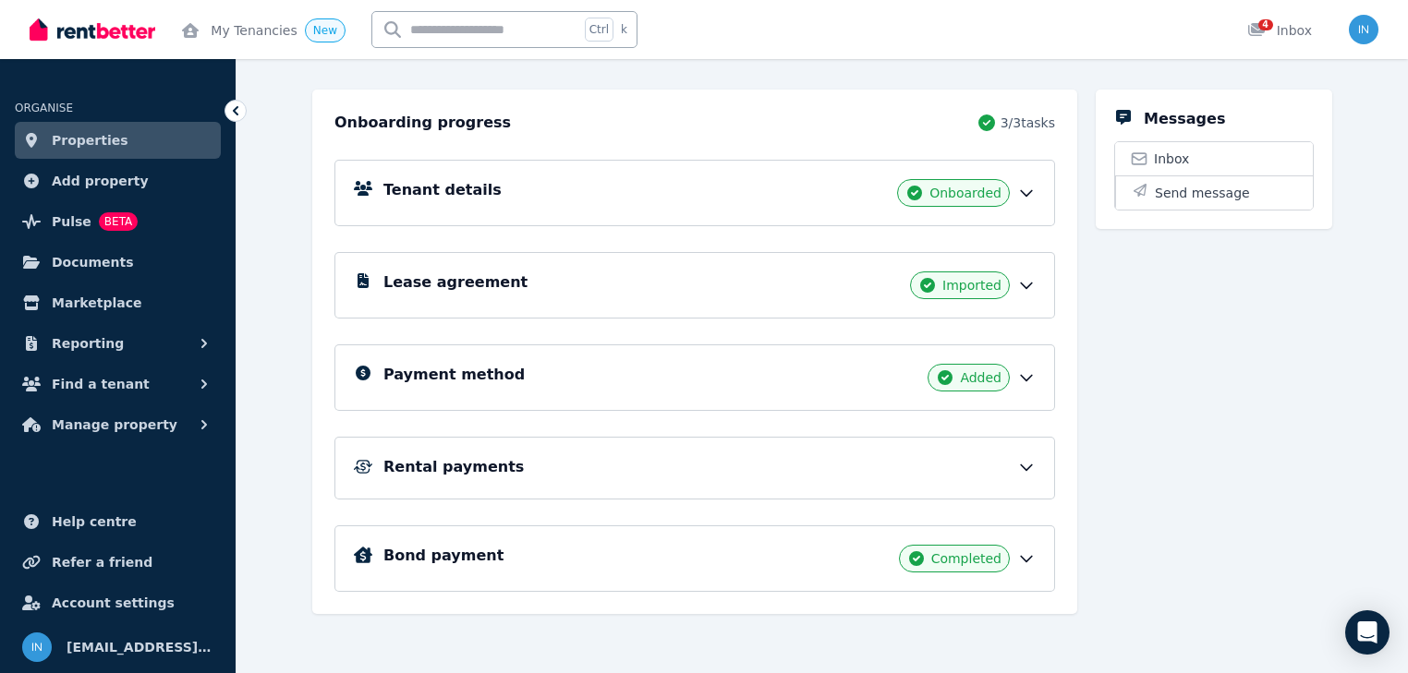
click at [421, 283] on h5 "Lease agreement" at bounding box center [455, 283] width 144 height 22
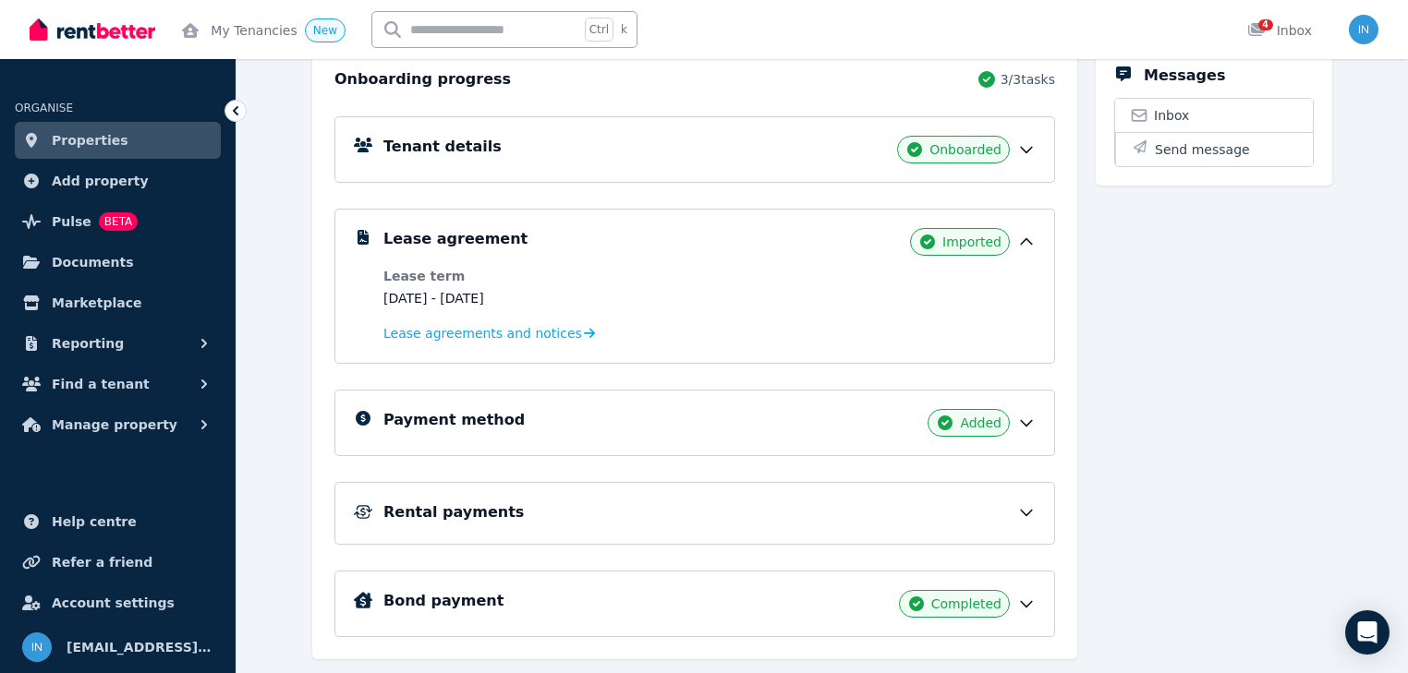
click at [443, 510] on h5 "Rental payments" at bounding box center [453, 513] width 140 height 22
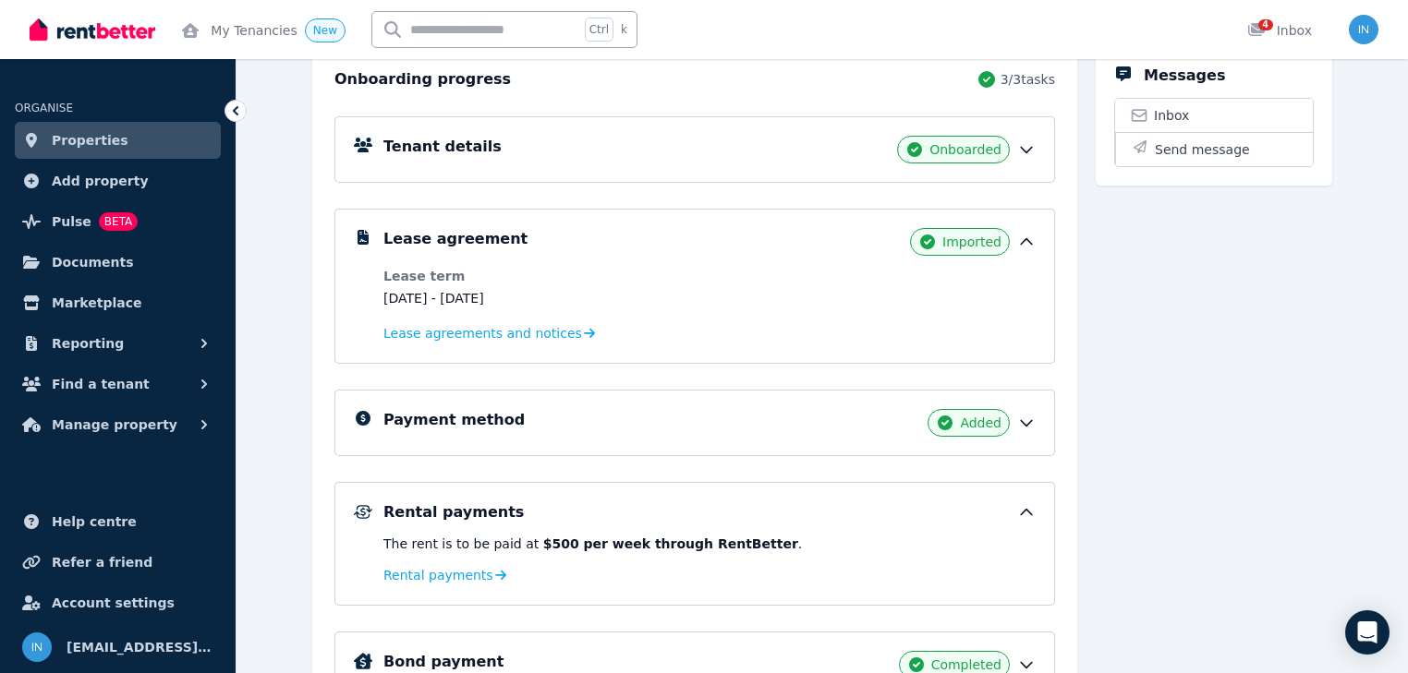
scroll to position [329, 0]
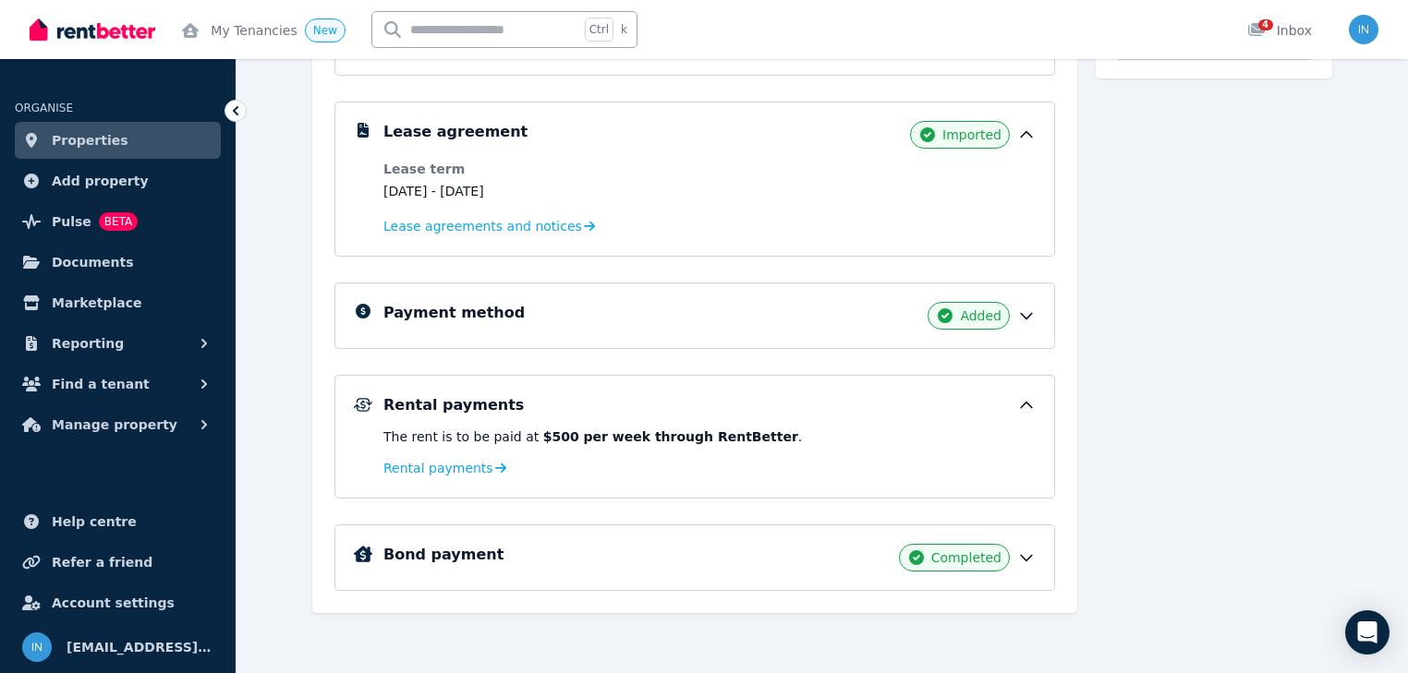
click at [410, 476] on p "Rental payments" at bounding box center [709, 468] width 652 height 22
click at [428, 466] on span "Rental payments" at bounding box center [438, 468] width 110 height 18
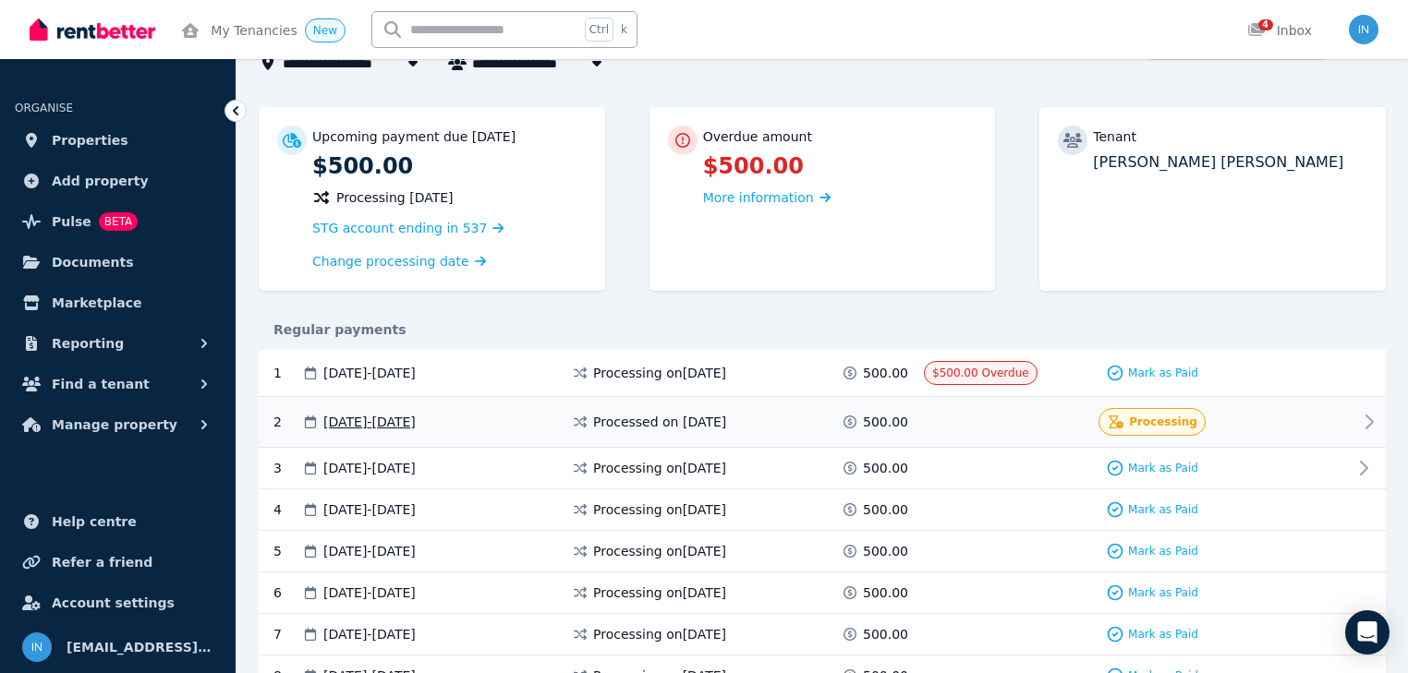
scroll to position [148, 0]
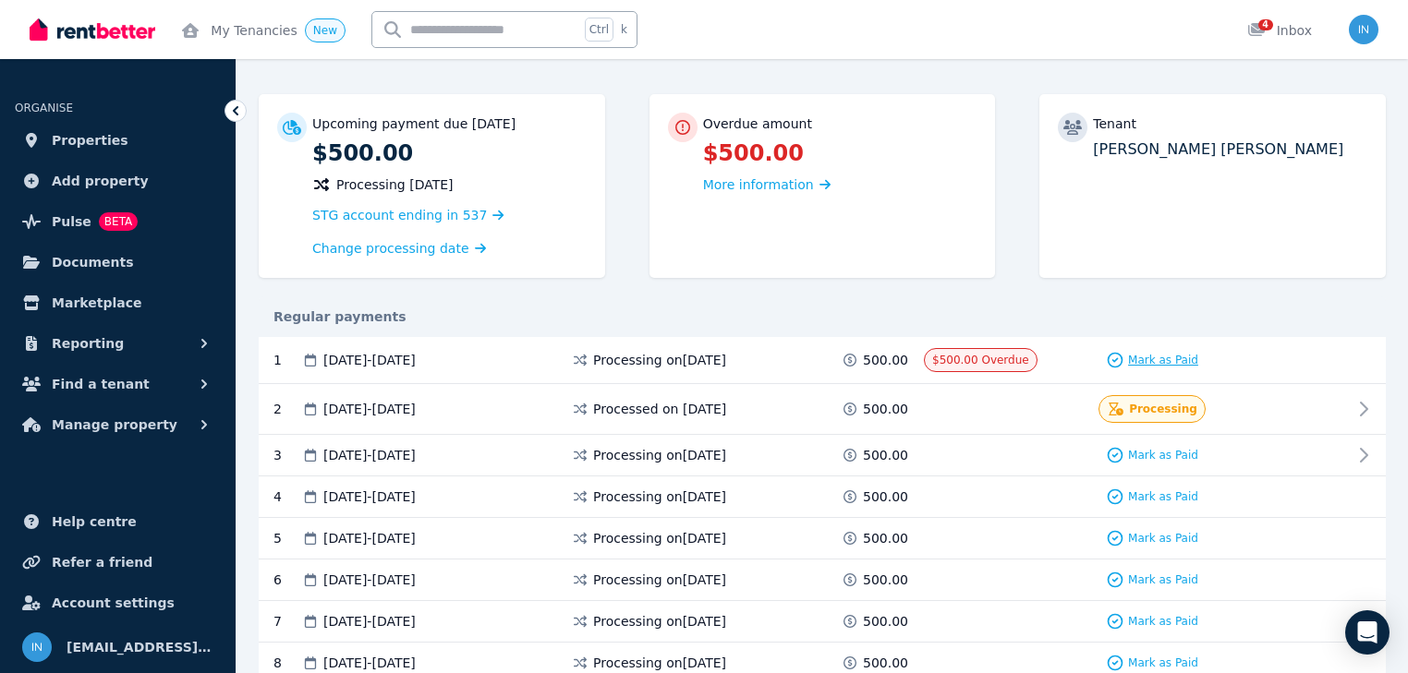
click at [1116, 357] on icon at bounding box center [1115, 360] width 18 height 18
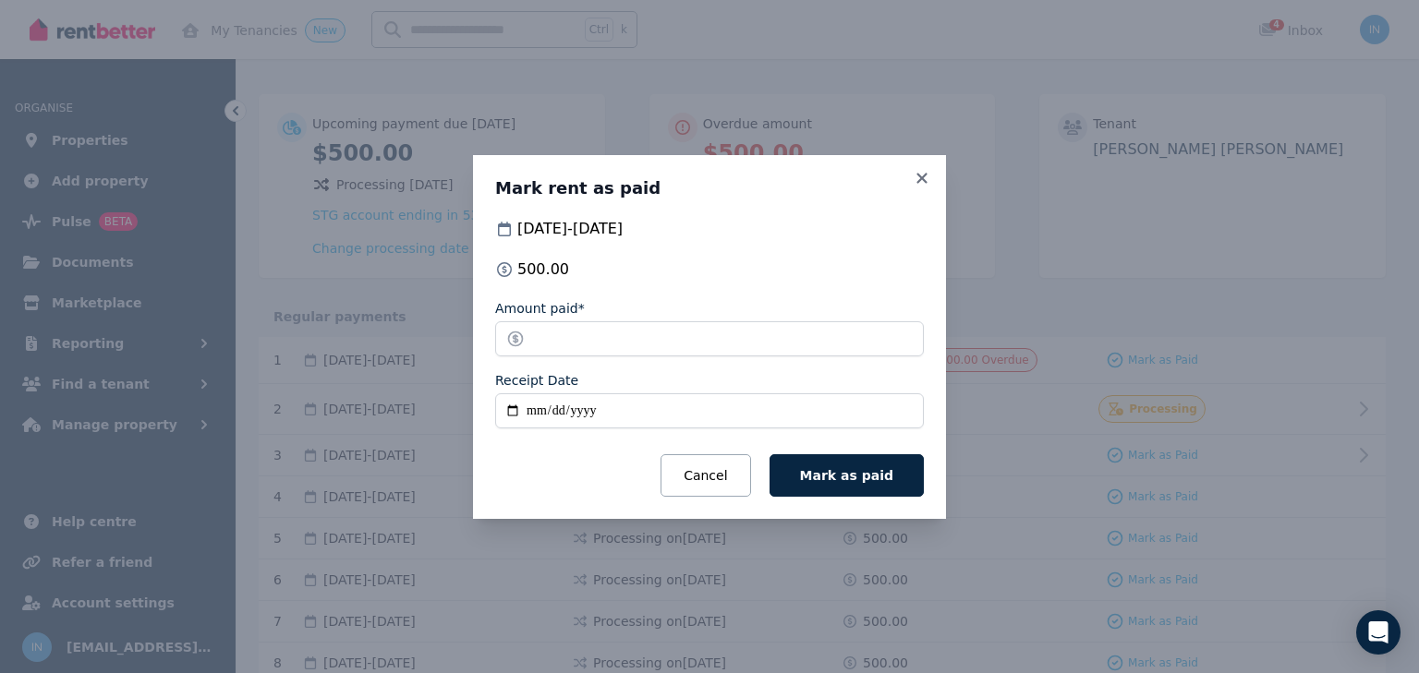
click at [733, 484] on button "Cancel" at bounding box center [706, 476] width 90 height 42
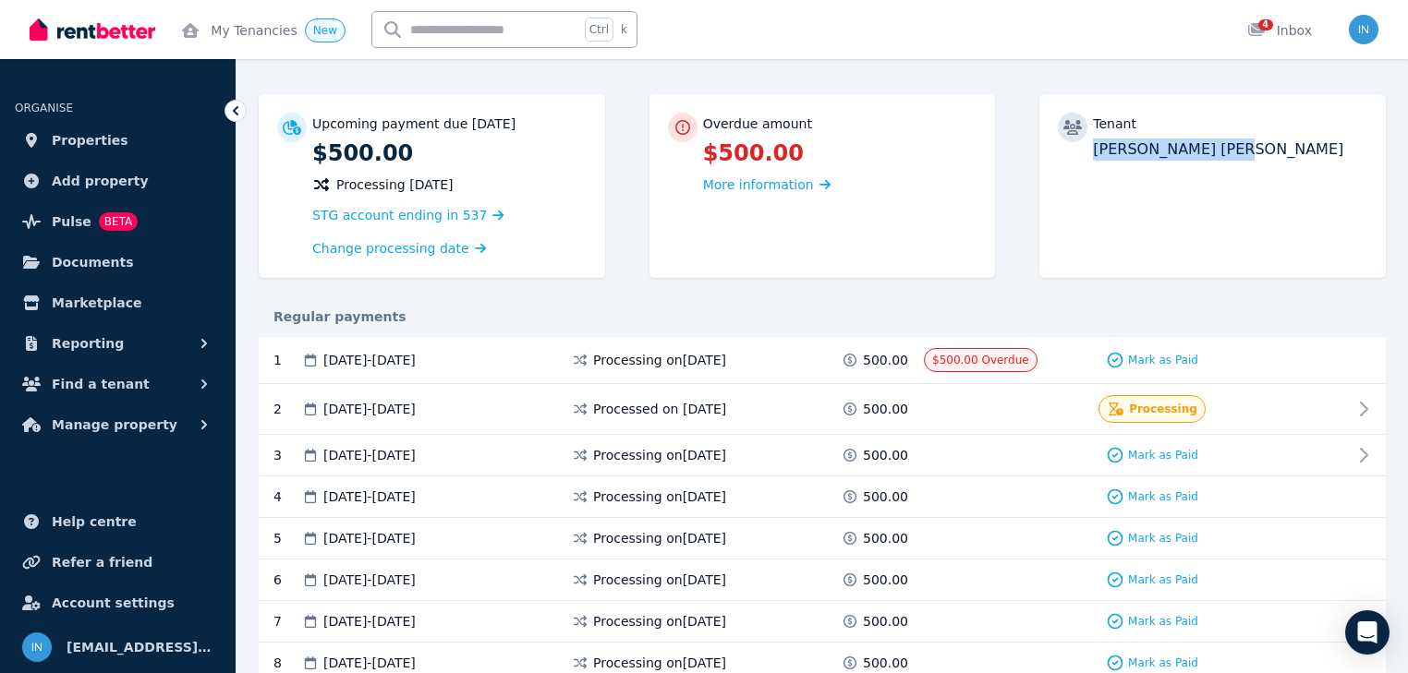
drag, startPoint x: 1090, startPoint y: 148, endPoint x: 1220, endPoint y: 148, distance: 130.3
click at [1220, 148] on div "Tenant [PERSON_NAME] [PERSON_NAME]" at bounding box center [1212, 137] width 309 height 48
copy p "[PERSON_NAME] [PERSON_NAME]"
click at [89, 140] on span "Properties" at bounding box center [90, 140] width 77 height 22
